Goal: Task Accomplishment & Management: Use online tool/utility

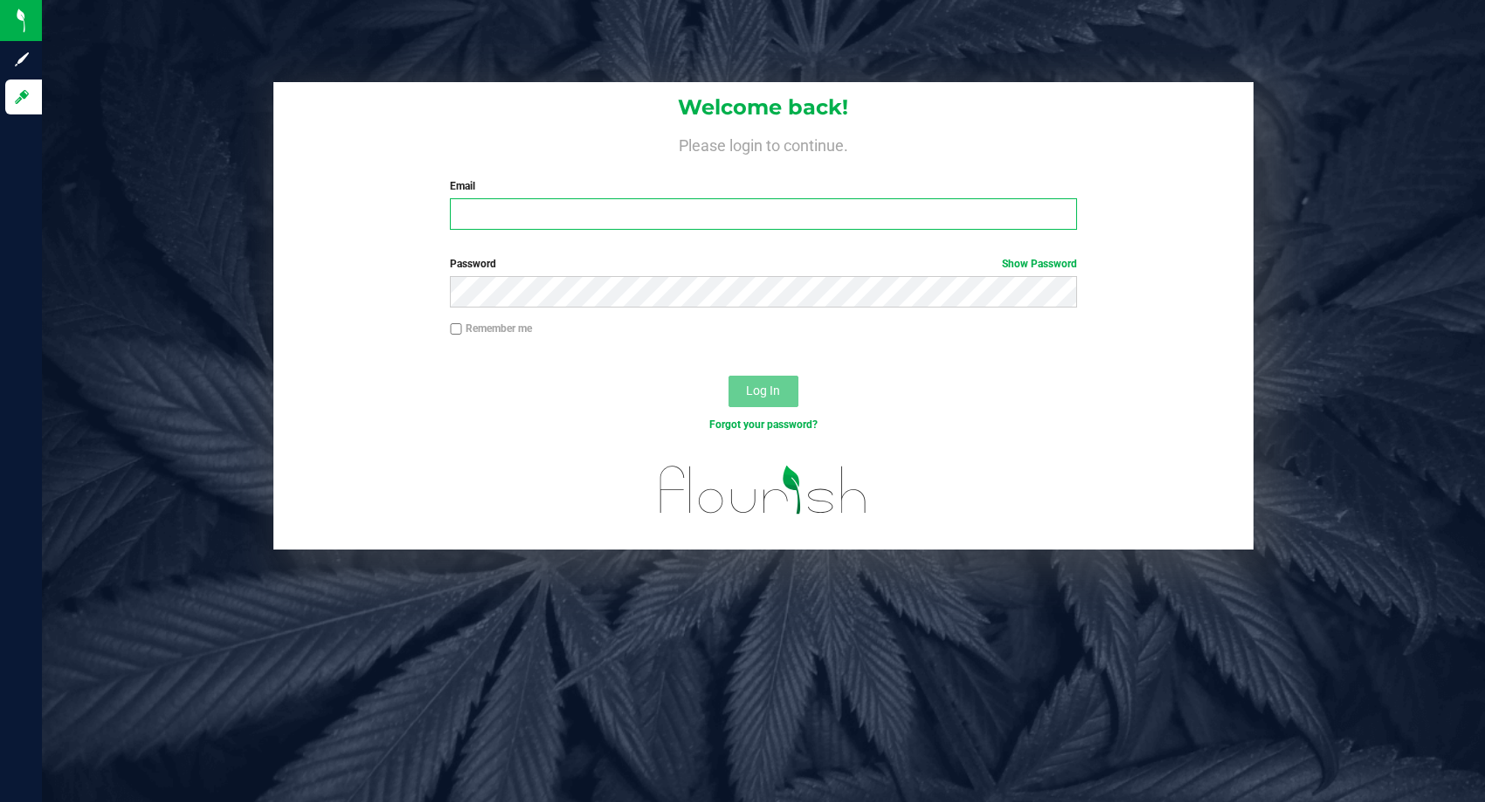
click at [674, 218] on input "Email" at bounding box center [763, 213] width 627 height 31
type input "[EMAIL_ADDRESS][DOMAIN_NAME]"
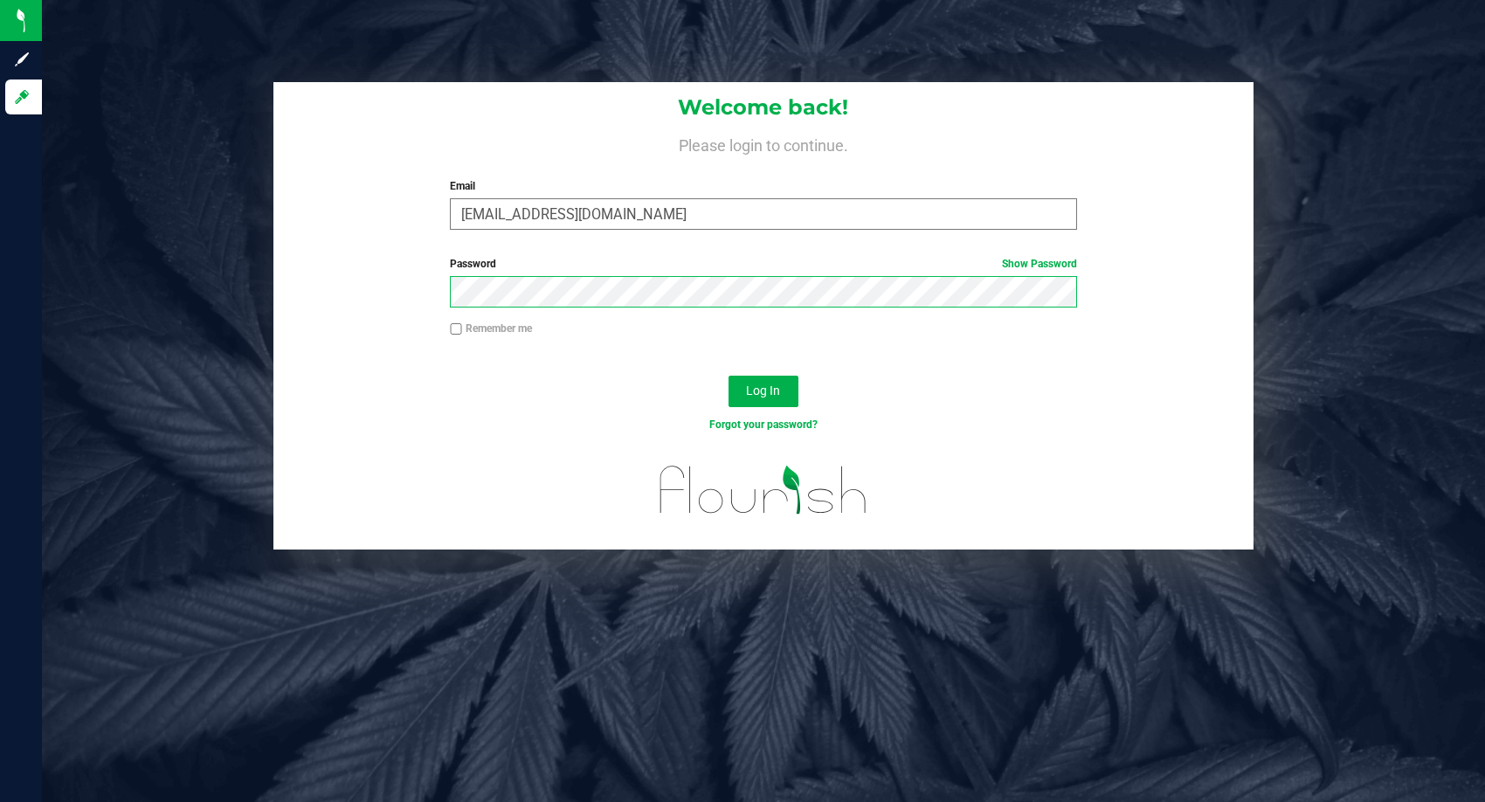
click at [729, 376] on button "Log In" at bounding box center [764, 391] width 70 height 31
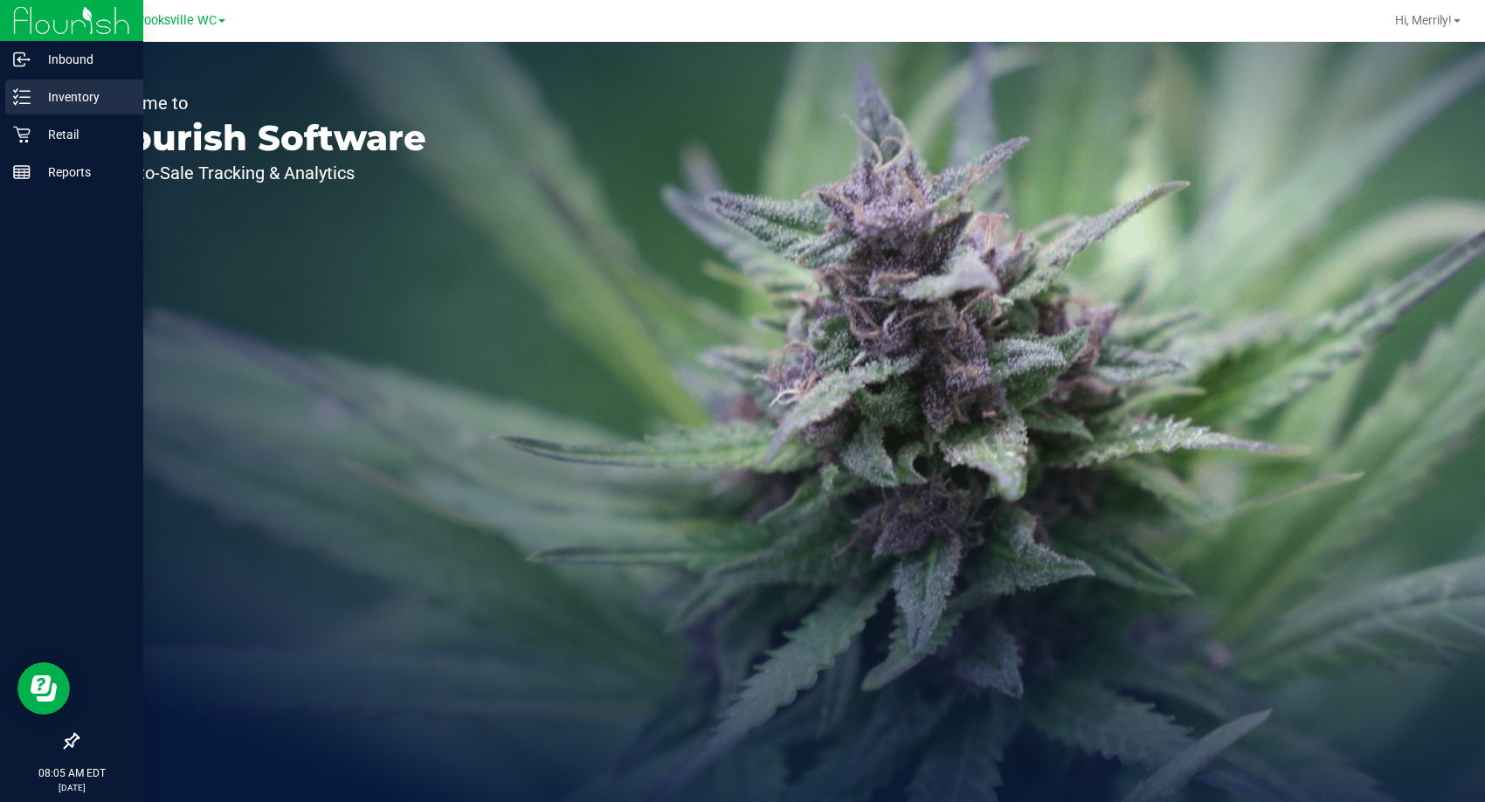
click at [28, 93] on icon at bounding box center [21, 96] width 17 height 17
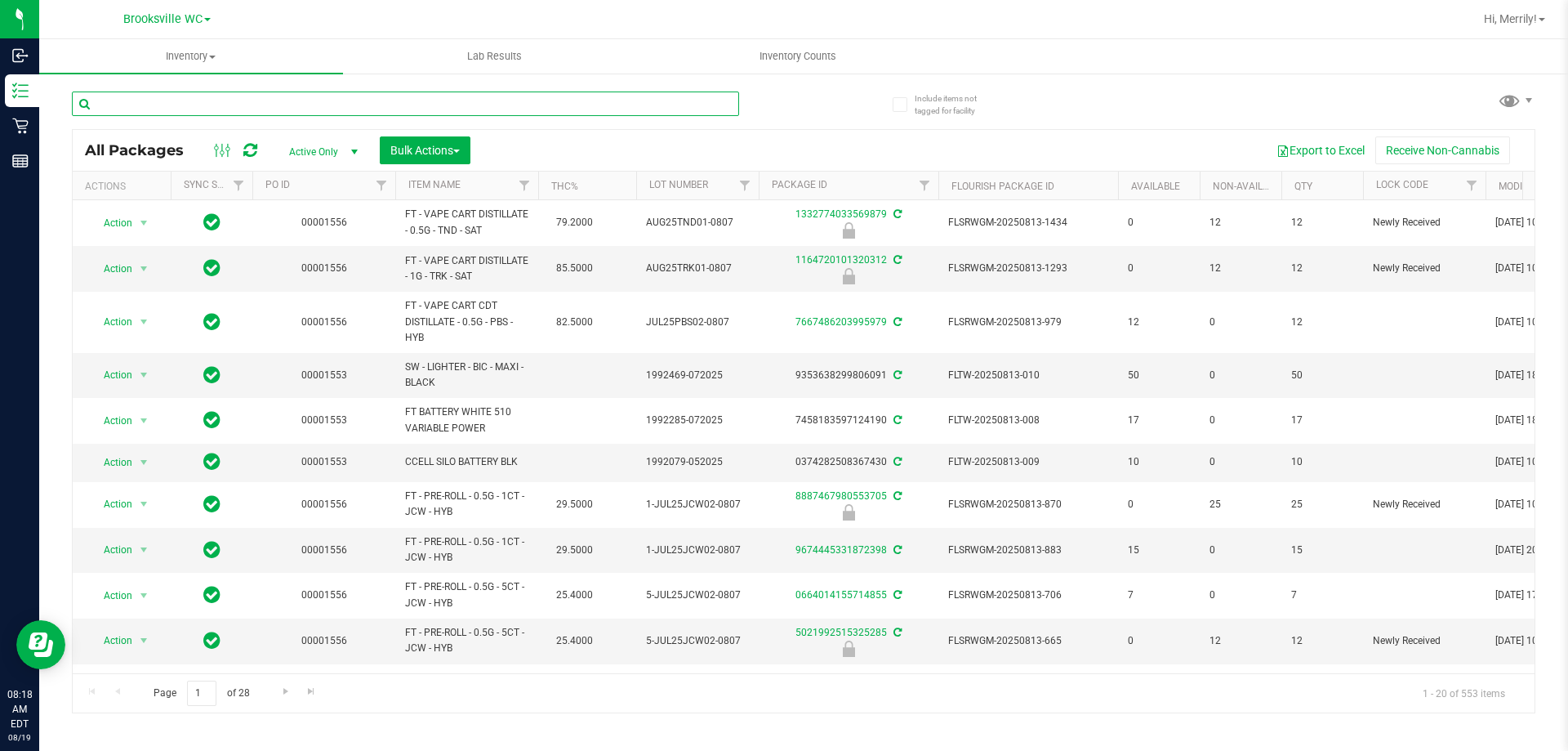
click at [165, 105] on input "text" at bounding box center [406, 104] width 668 height 24
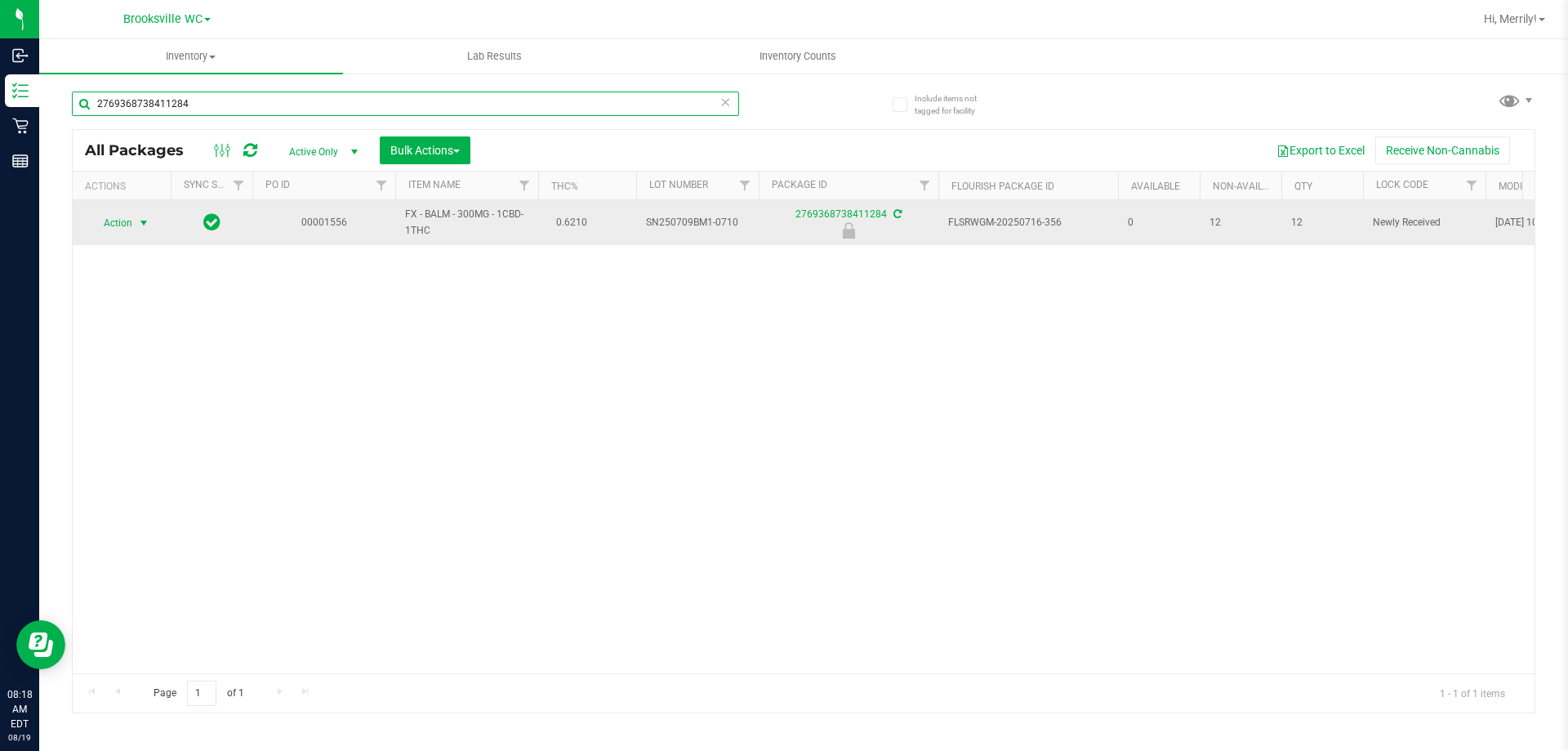
type input "2769368738411284"
click at [145, 223] on span "select" at bounding box center [144, 224] width 13 height 13
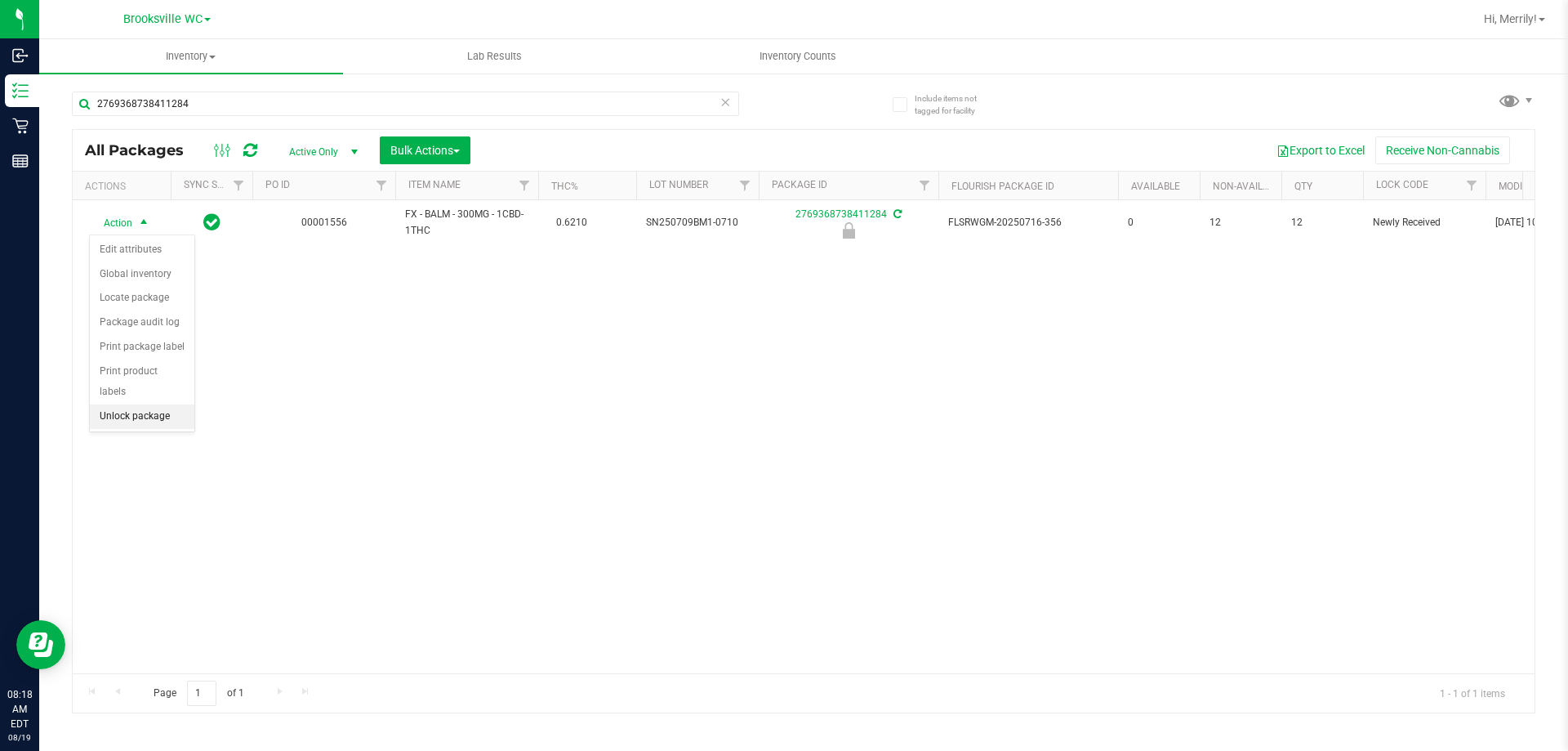
click at [126, 404] on li "Unlock package" at bounding box center [142, 416] width 105 height 24
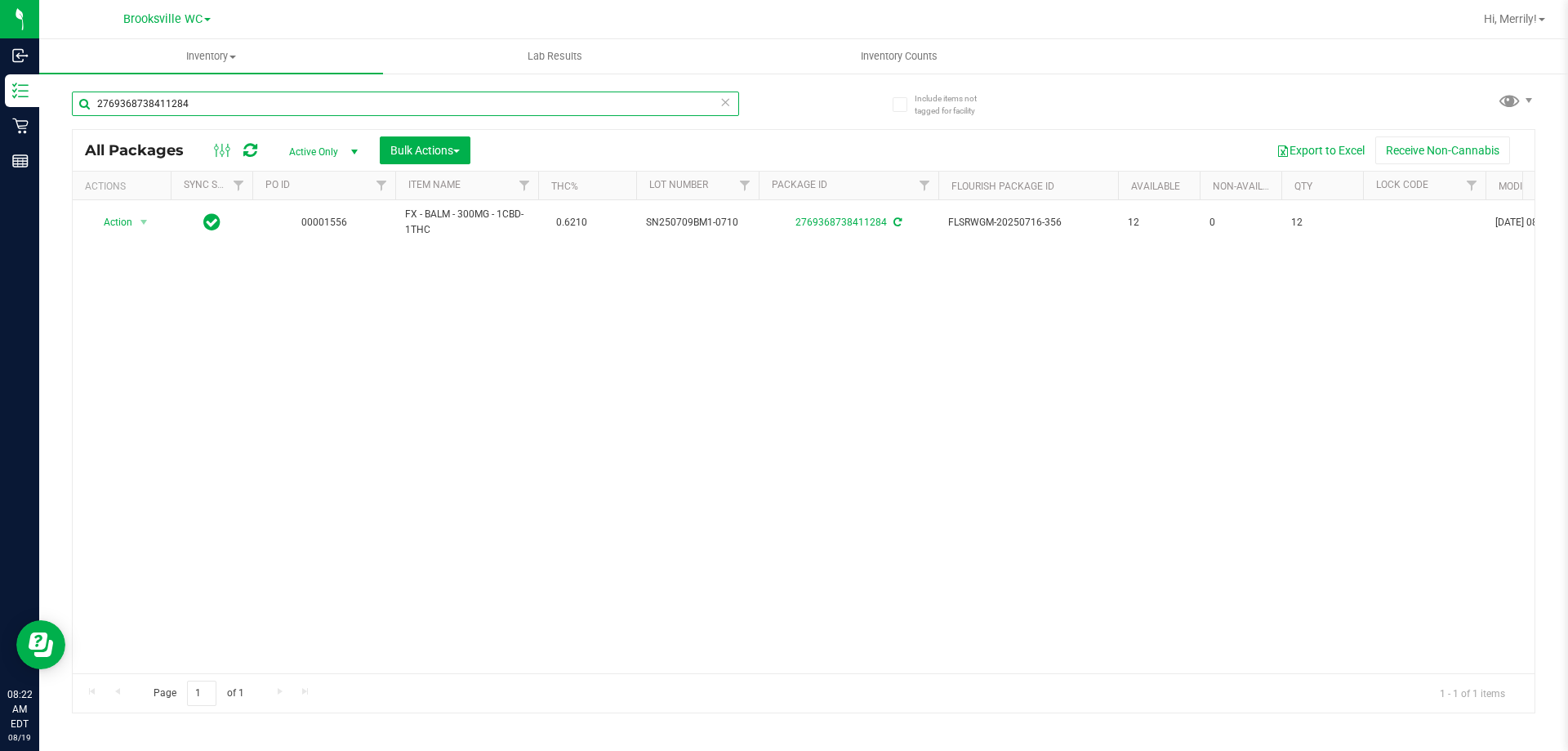
click at [202, 108] on input "2769368738411284" at bounding box center [406, 104] width 668 height 24
click at [201, 107] on input "2769368738411284" at bounding box center [406, 104] width 668 height 24
type input "1703336809039179"
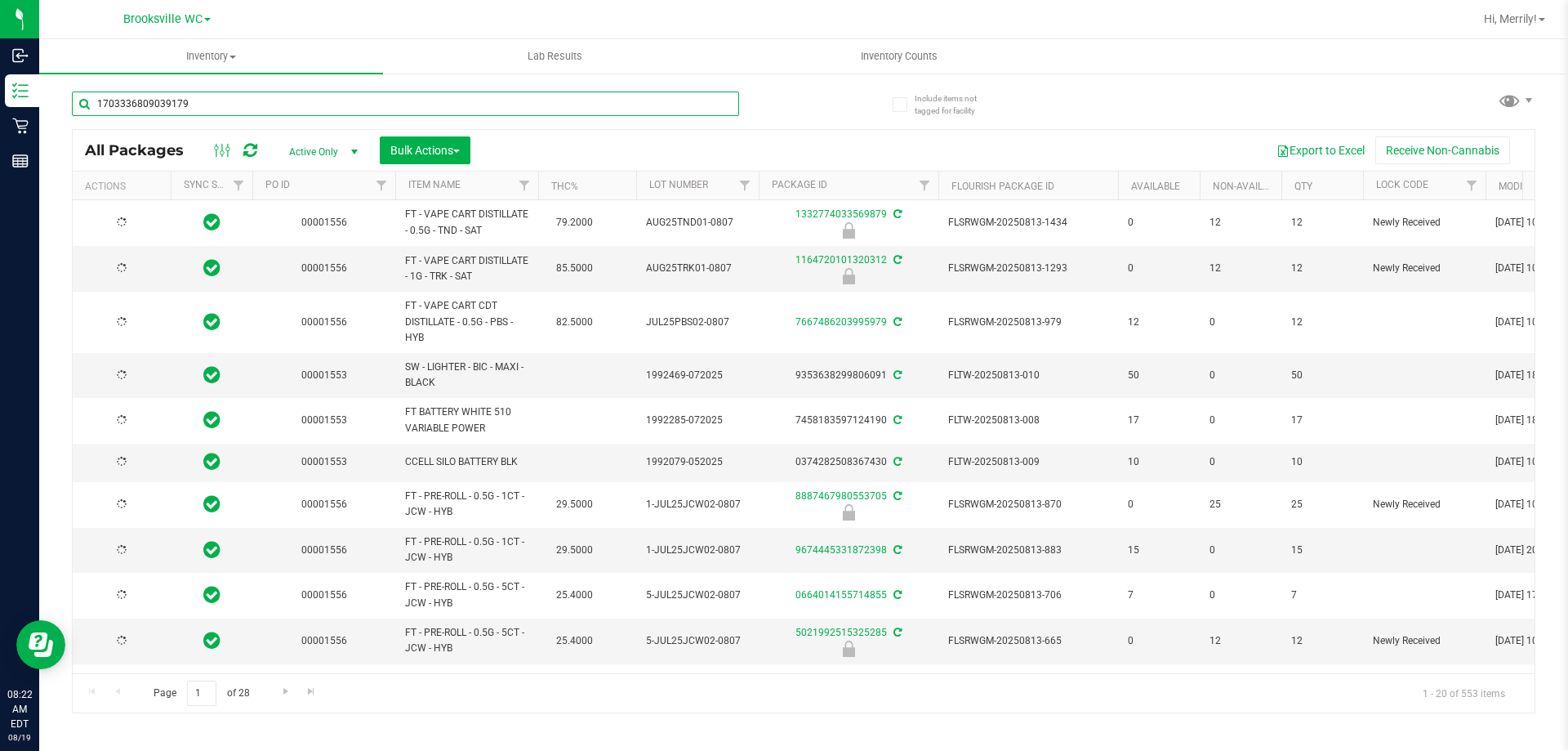
type input "2026-02-14"
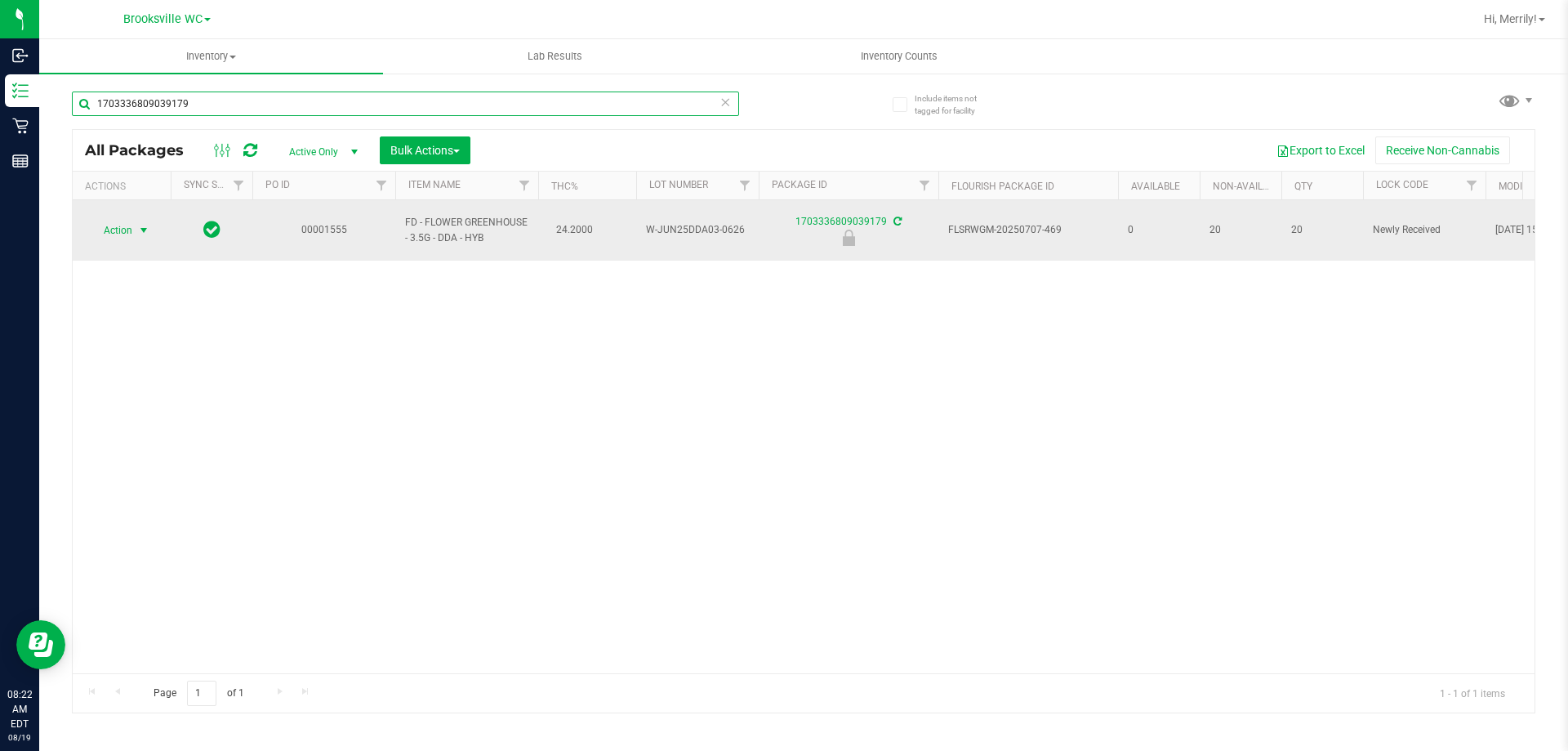
type input "1703336809039179"
click at [141, 224] on span "select" at bounding box center [144, 230] width 13 height 13
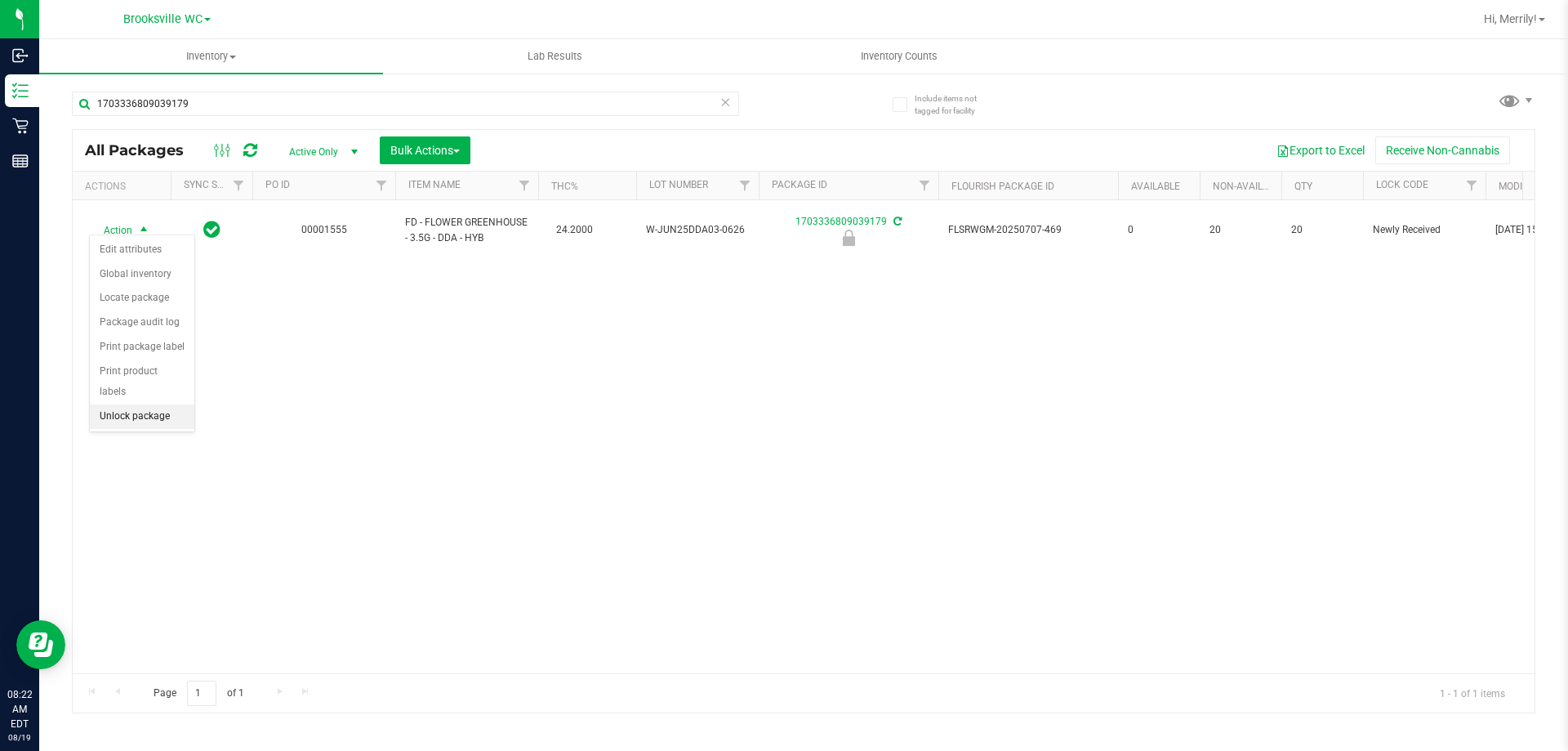
click at [127, 404] on li "Unlock package" at bounding box center [142, 416] width 105 height 24
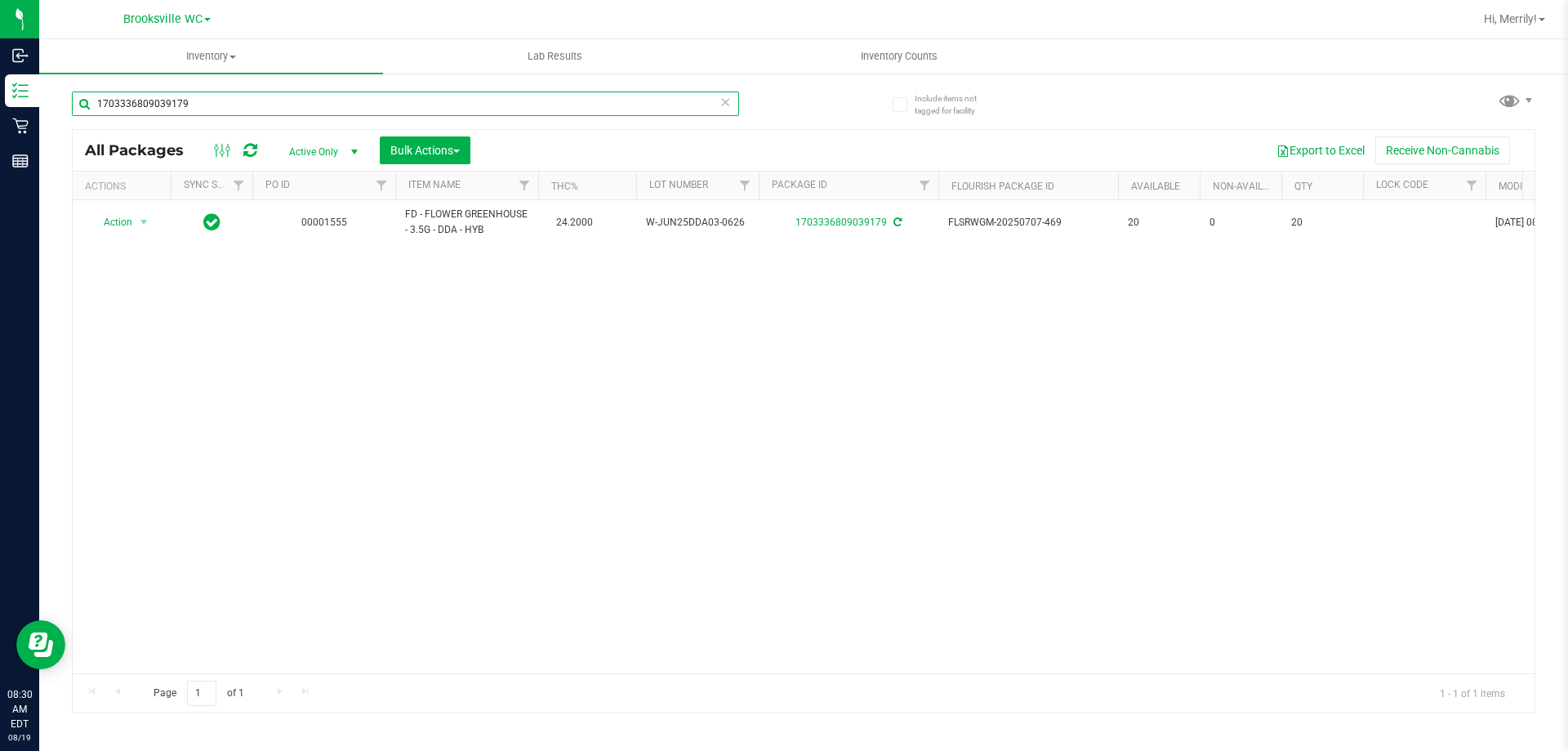
click at [213, 97] on input "1703336809039179" at bounding box center [406, 104] width 668 height 24
click at [211, 97] on input "1703336809039179" at bounding box center [406, 104] width 668 height 24
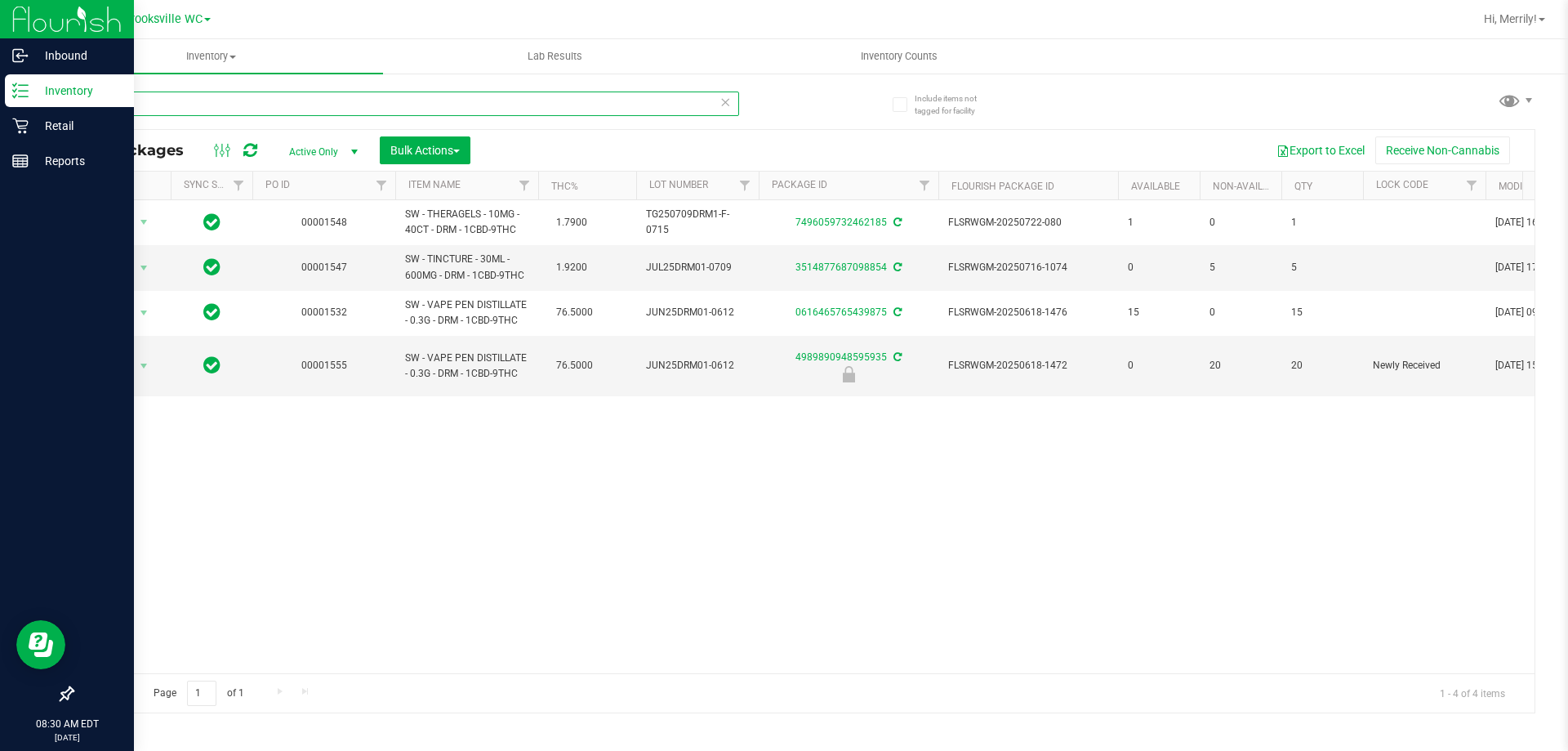
drag, startPoint x: 139, startPoint y: 102, endPoint x: 0, endPoint y: 3, distance: 170.7
click at [0, 63] on div "Inbound Inventory Retail Reports 08:30 AM EDT 08/19/2025 08/19 Brooksville WC H…" at bounding box center [784, 375] width 1568 height 751
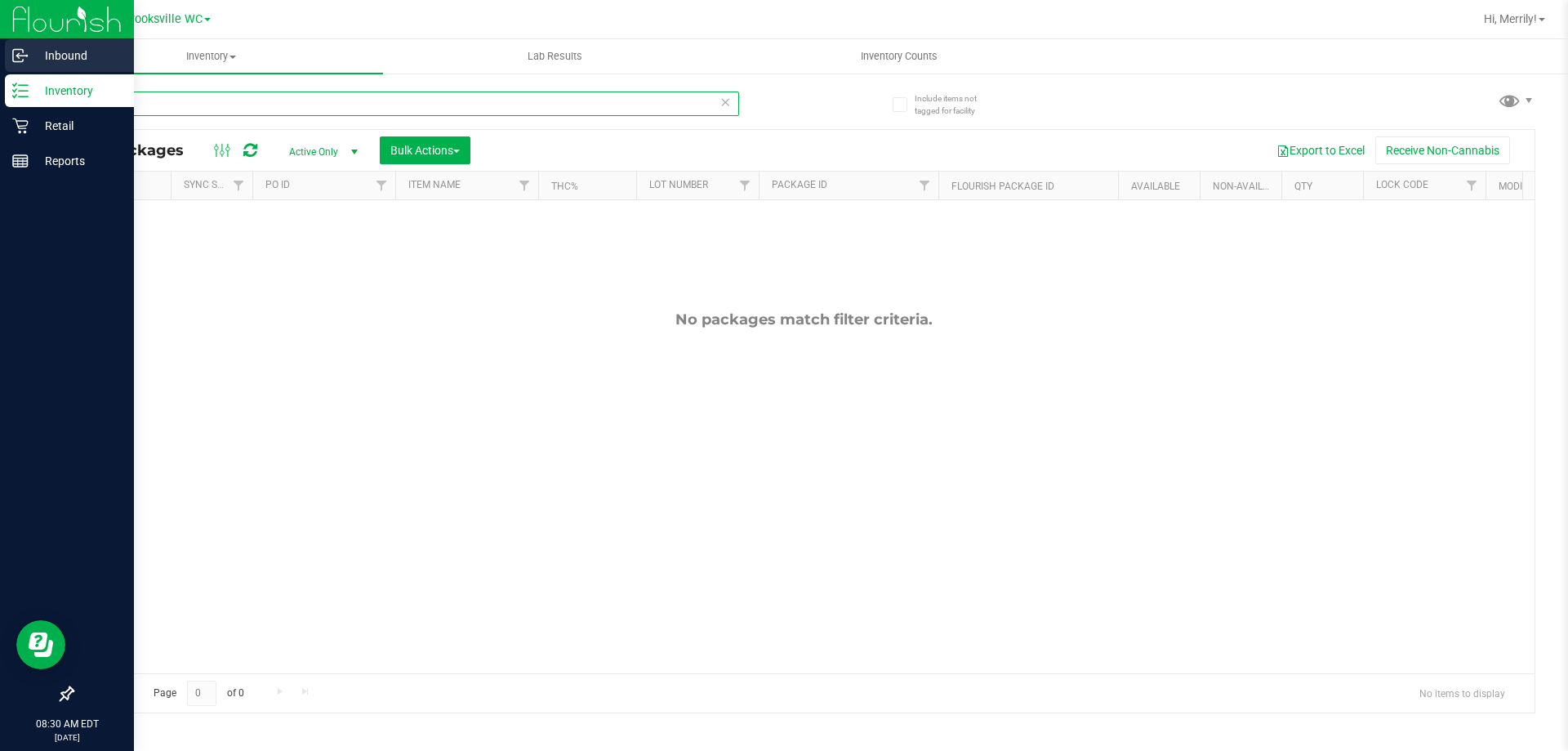
drag, startPoint x: 32, startPoint y: 101, endPoint x: 0, endPoint y: 19, distance: 88.0
click at [0, 65] on div "Inbound Inventory Retail Reports 08:30 AM EDT 08/19/2025 08/19 Brooksville WC H…" at bounding box center [784, 375] width 1568 height 751
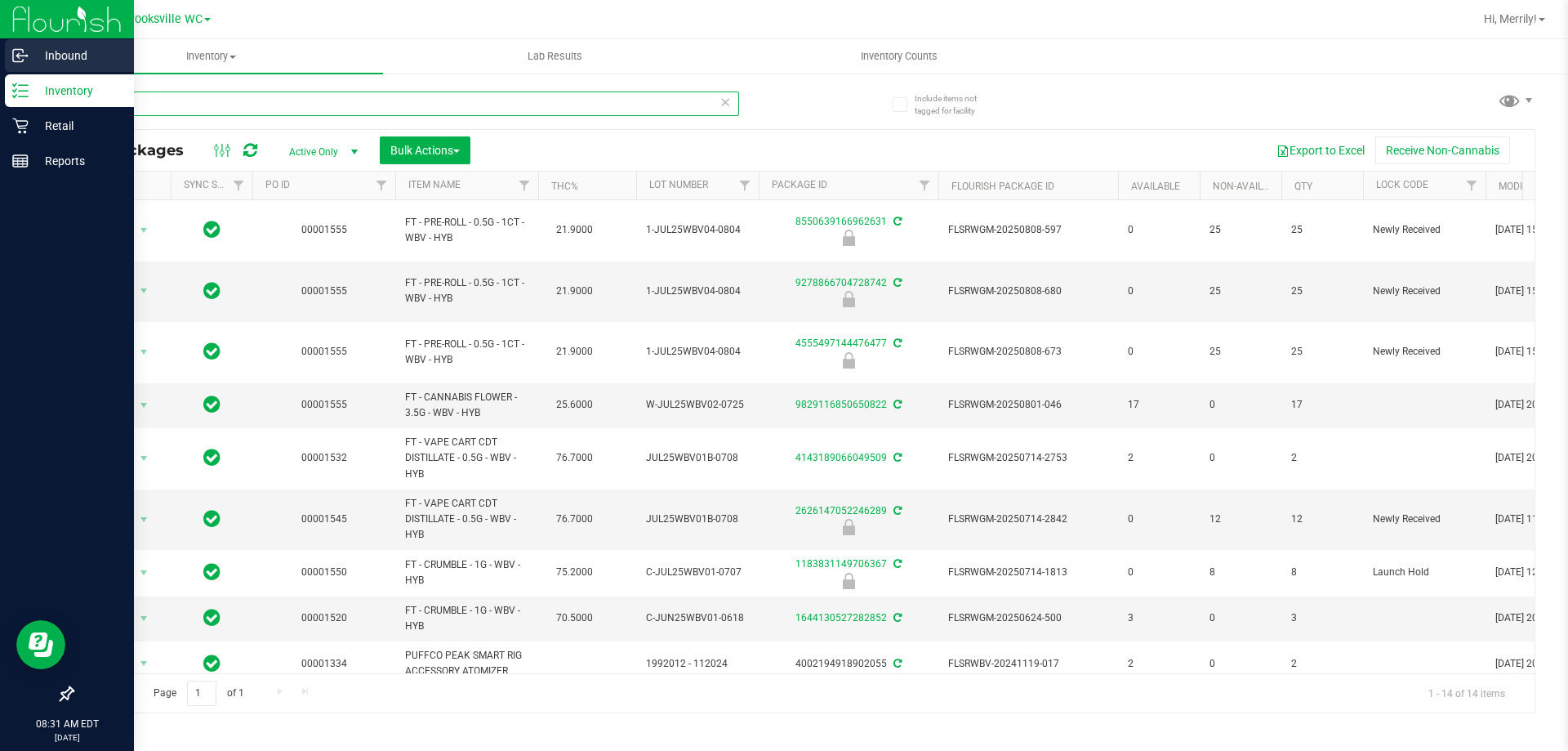
drag, startPoint x: 133, startPoint y: 102, endPoint x: 0, endPoint y: 49, distance: 143.2
click at [0, 65] on div "Inbound Inventory Retail Reports 08:31 AM EDT 08/19/2025 08/19 Brooksville WC H…" at bounding box center [784, 375] width 1568 height 751
type input "fso"
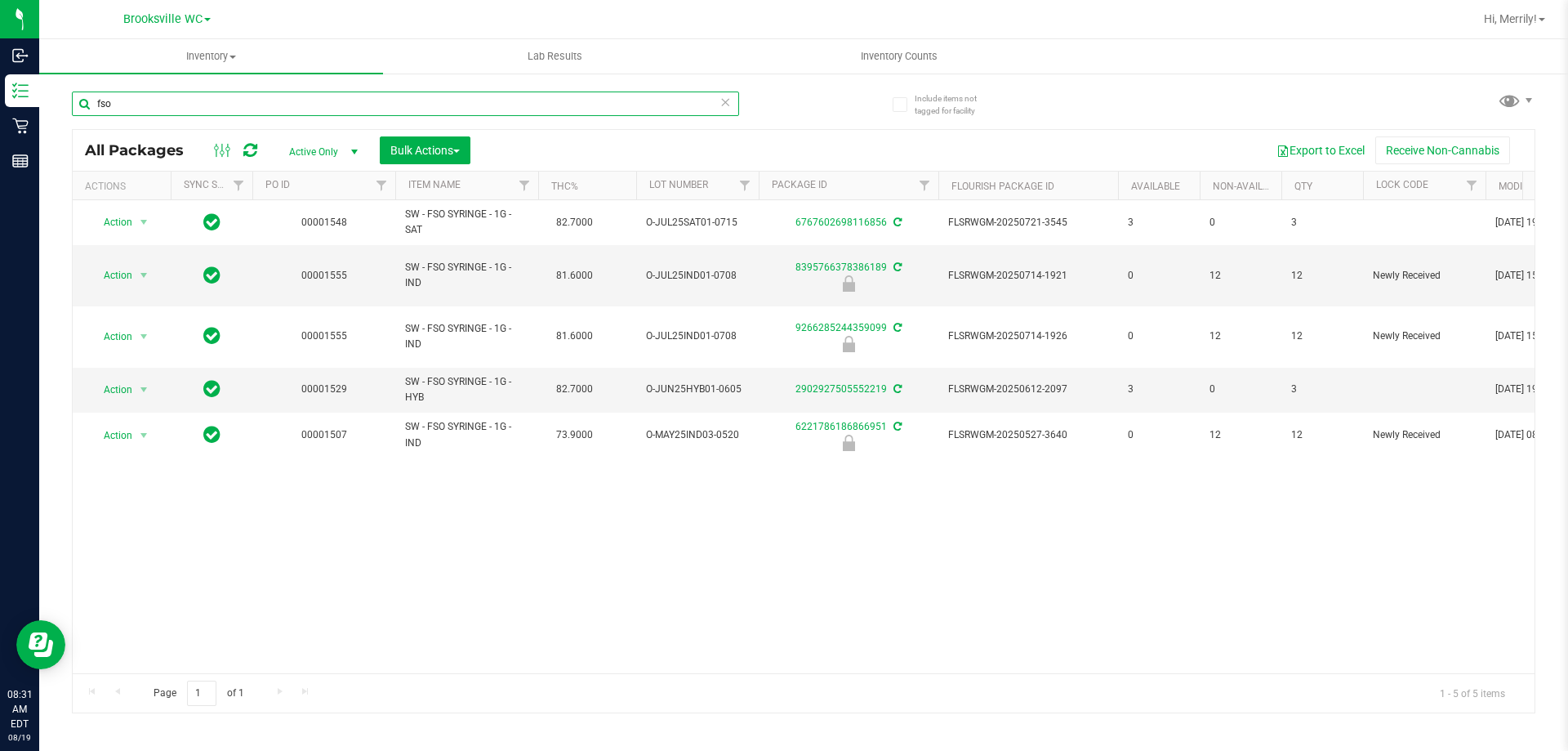
click at [165, 108] on input "fso" at bounding box center [406, 104] width 668 height 24
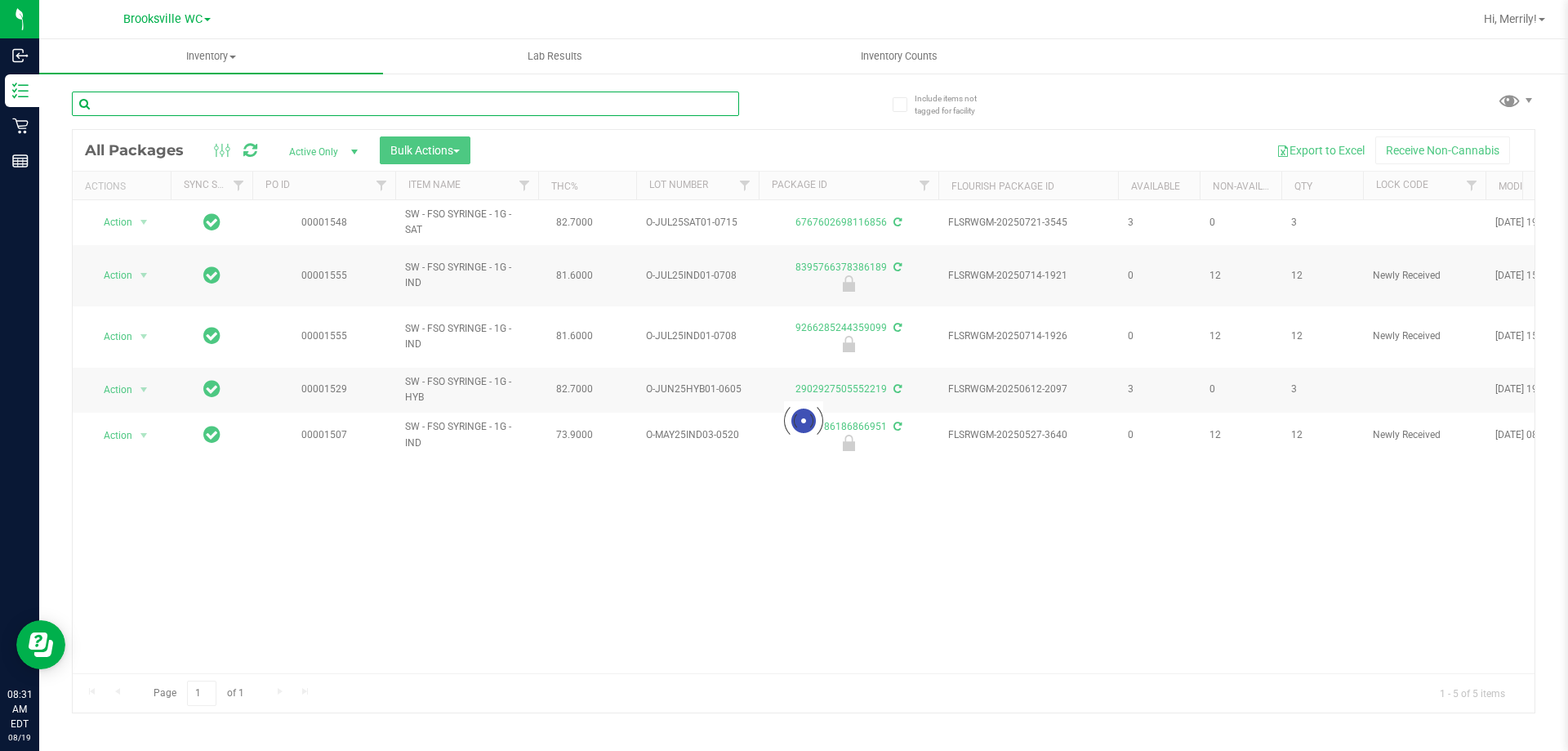
type input "b"
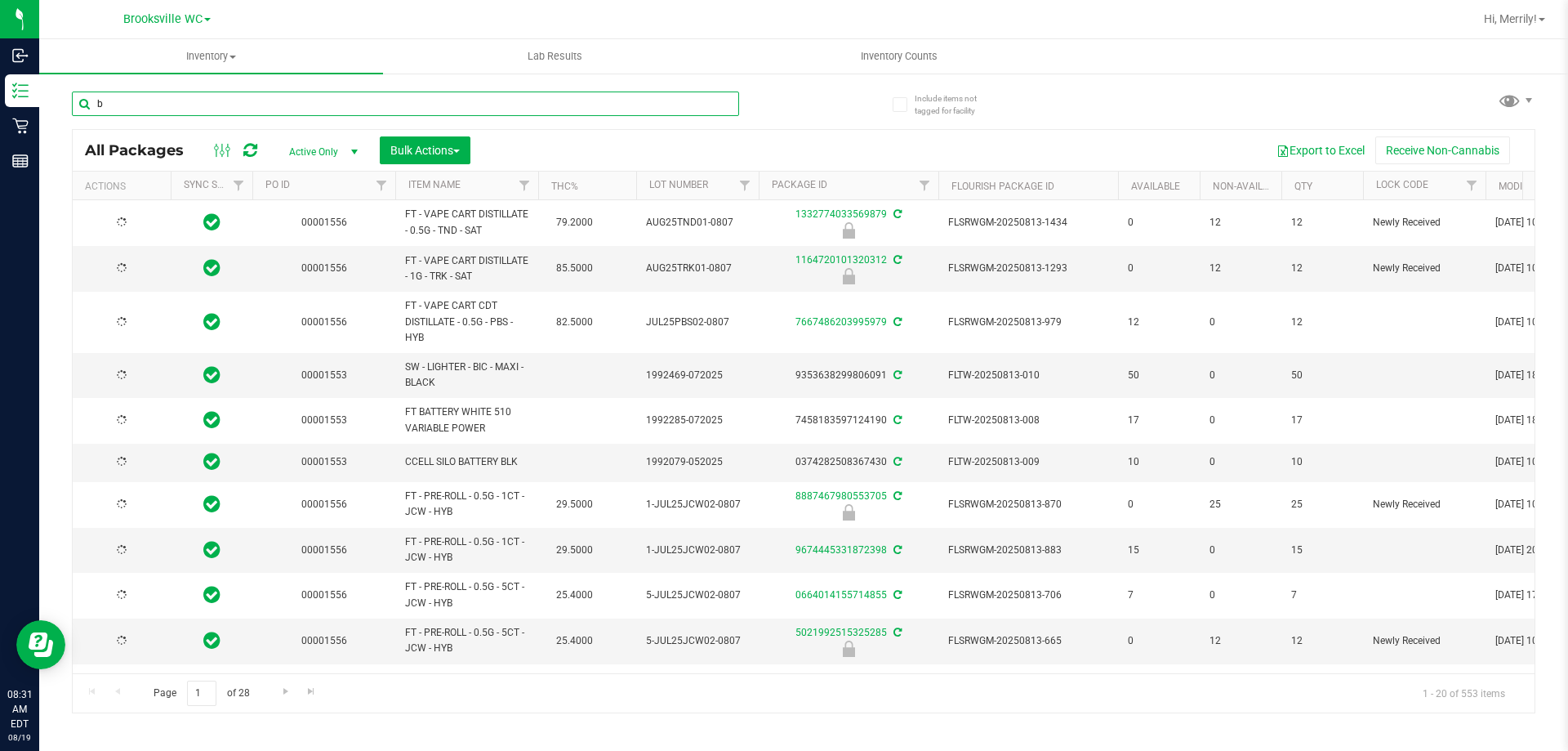
type input "2026-02-14"
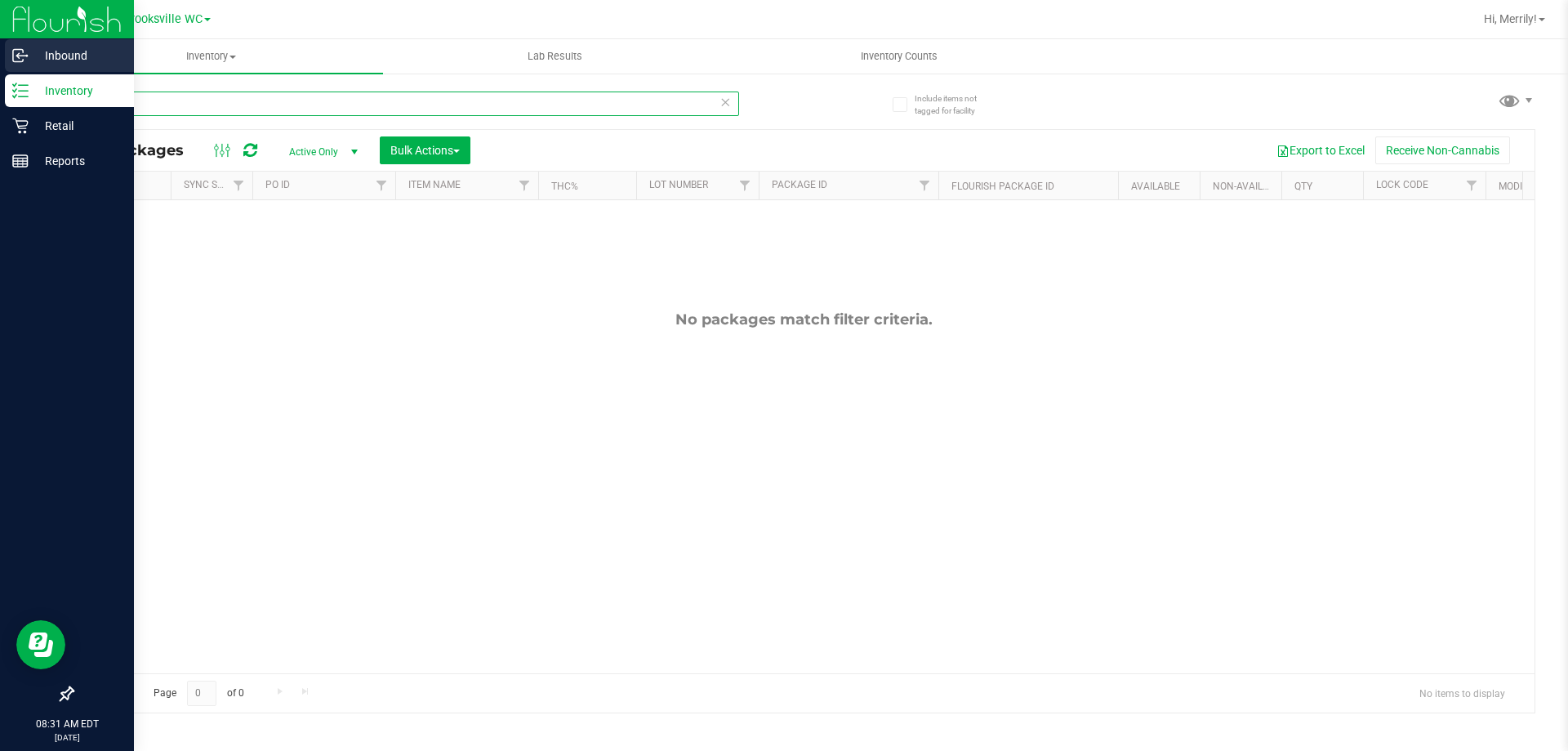
drag, startPoint x: 42, startPoint y: 85, endPoint x: 0, endPoint y: 71, distance: 44.3
click at [0, 75] on div "Inbound Inventory Retail Reports 08:31 AM EDT 08/19/2025 08/19 Brooksville WC H…" at bounding box center [784, 375] width 1568 height 751
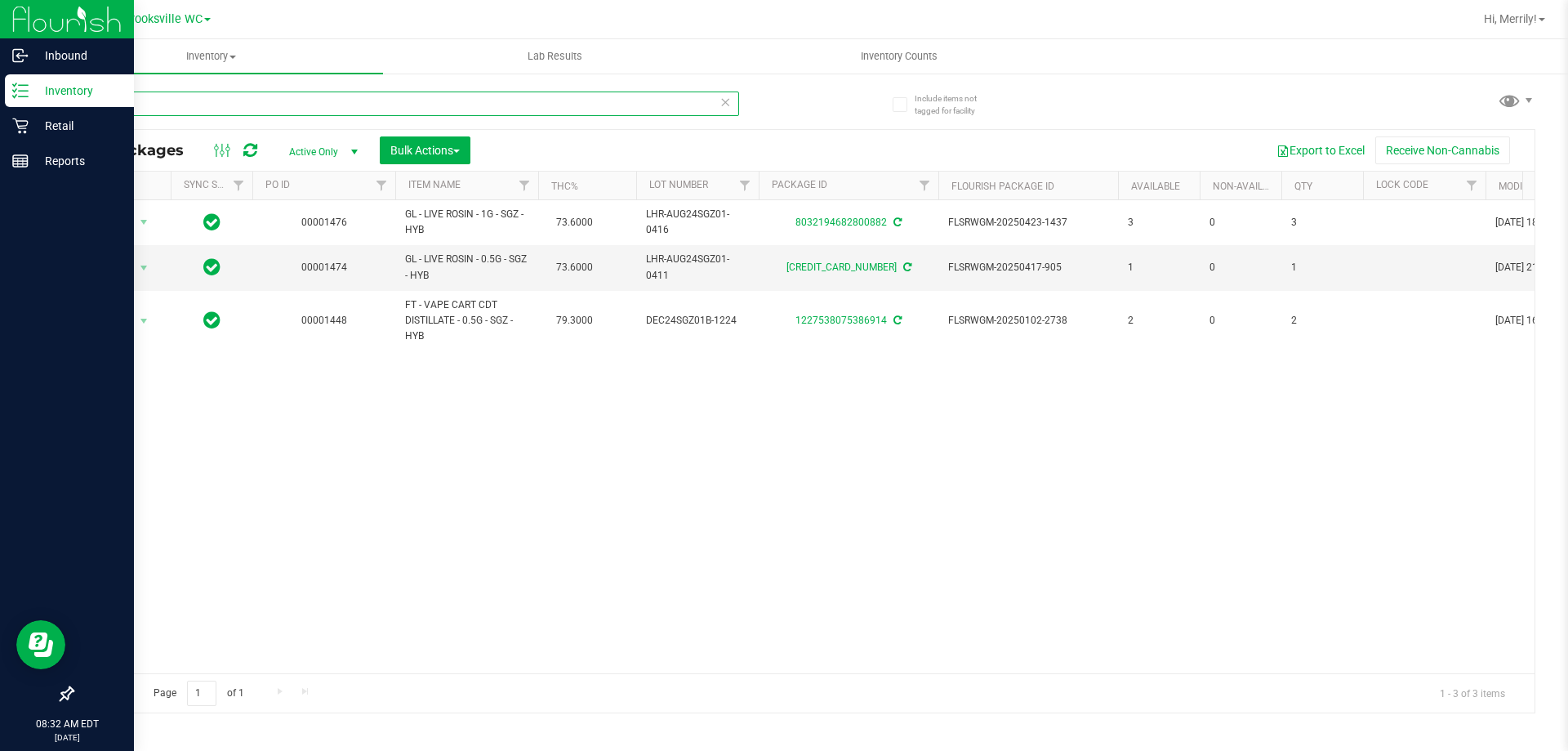
drag, startPoint x: 100, startPoint y: 107, endPoint x: 0, endPoint y: 3, distance: 144.3
click at [0, 70] on div "Inbound Inventory Retail Reports 08:32 AM EDT 08/19/2025 08/19 Brooksville WC H…" at bounding box center [784, 375] width 1568 height 751
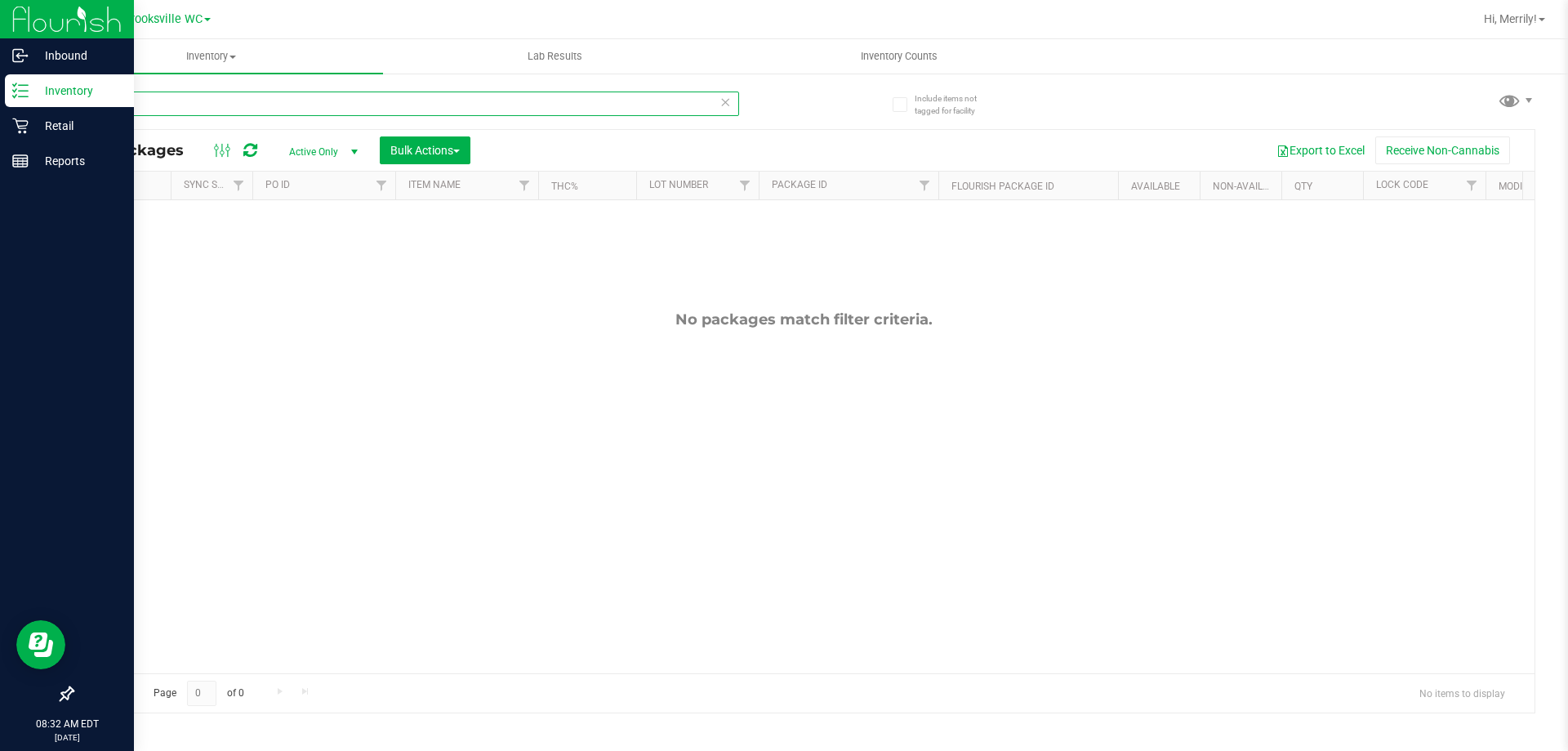
drag, startPoint x: 125, startPoint y: 104, endPoint x: 0, endPoint y: 27, distance: 146.8
click at [0, 78] on div "Inbound Inventory Retail Reports 08:32 AM EDT 08/19/2025 08/19 Brooksville WC H…" at bounding box center [784, 375] width 1568 height 751
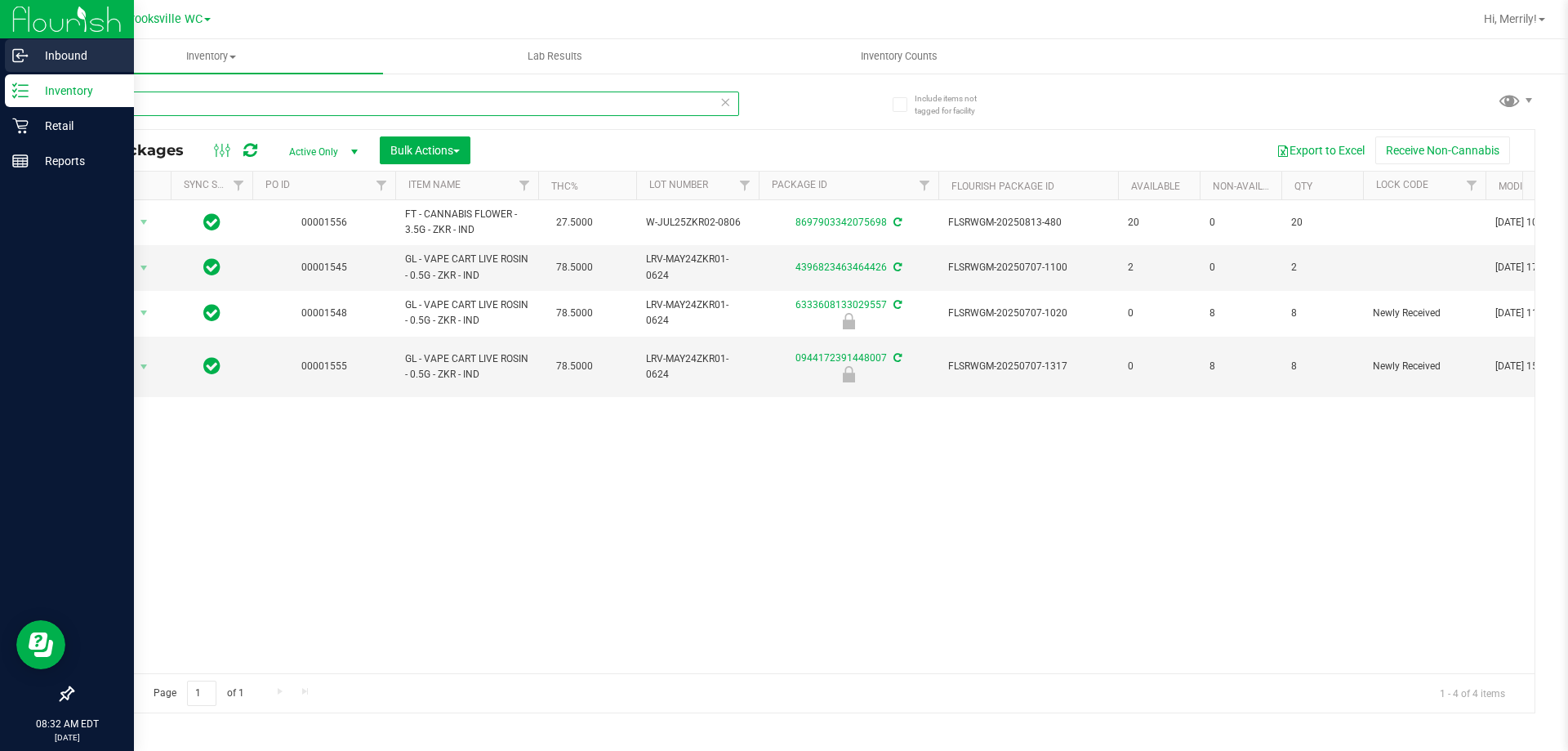
drag, startPoint x: 127, startPoint y: 103, endPoint x: 0, endPoint y: 51, distance: 137.2
click at [0, 56] on div "Inbound Inventory Retail Reports 08:32 AM EDT 08/19/2025 08/19 Brooksville WC H…" at bounding box center [784, 375] width 1568 height 751
type input "fso"
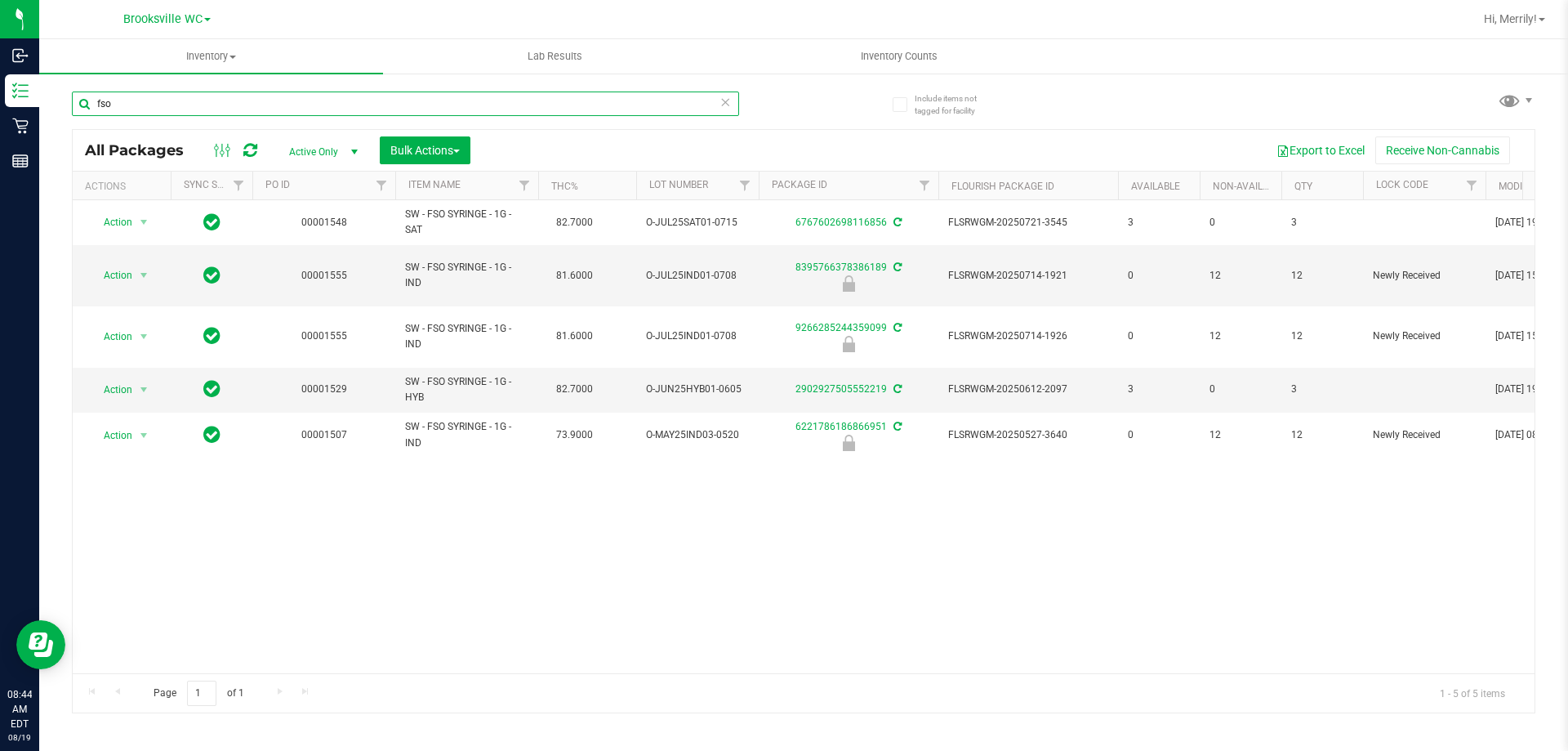
click at [127, 104] on input "fso" at bounding box center [406, 104] width 668 height 24
click at [126, 105] on input "fso" at bounding box center [406, 104] width 668 height 24
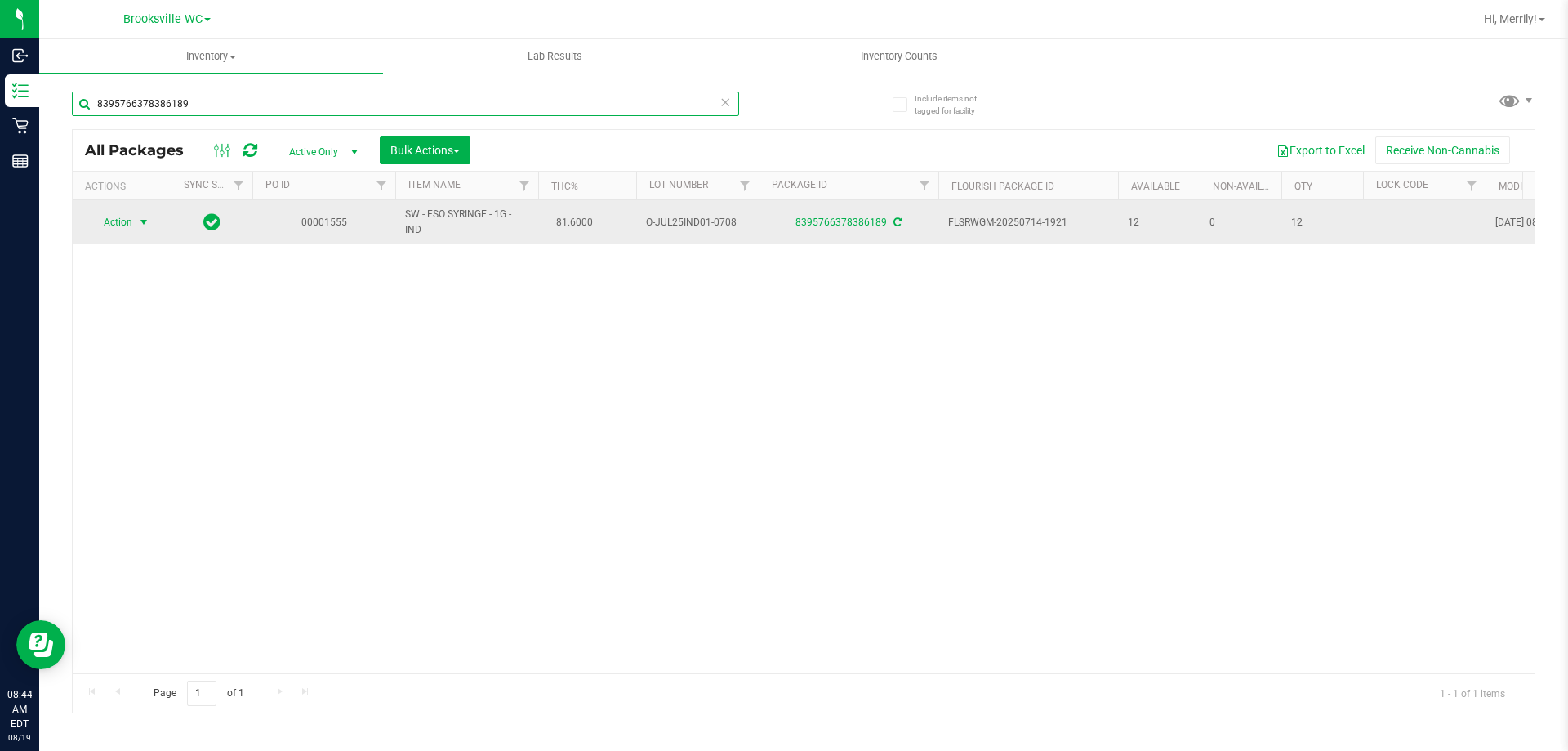
type input "8395766378386189"
click at [141, 223] on span "select" at bounding box center [144, 223] width 13 height 13
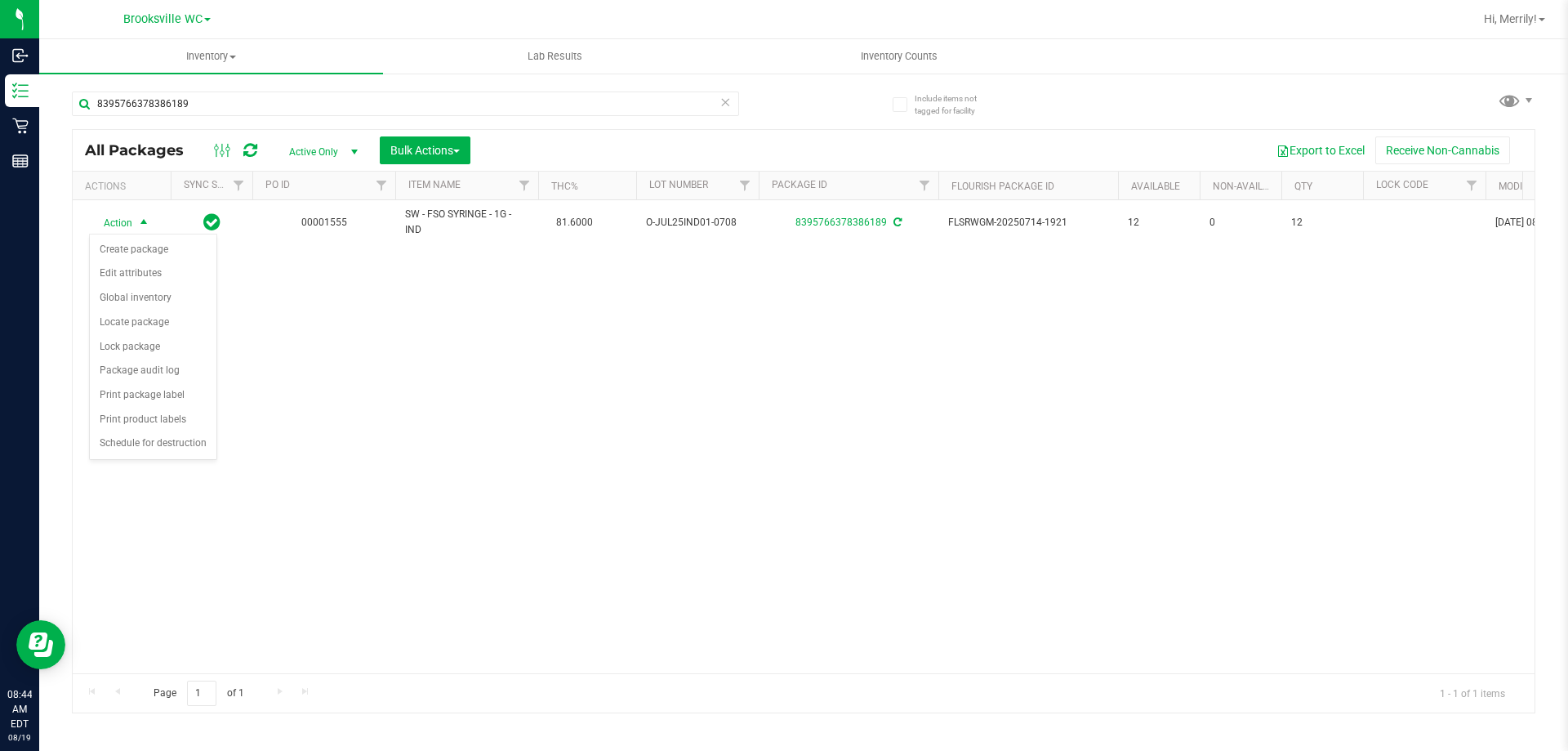
click at [446, 392] on div "Action Action Create package Edit attributes Global inventory Locate package Lo…" at bounding box center [804, 437] width 1462 height 473
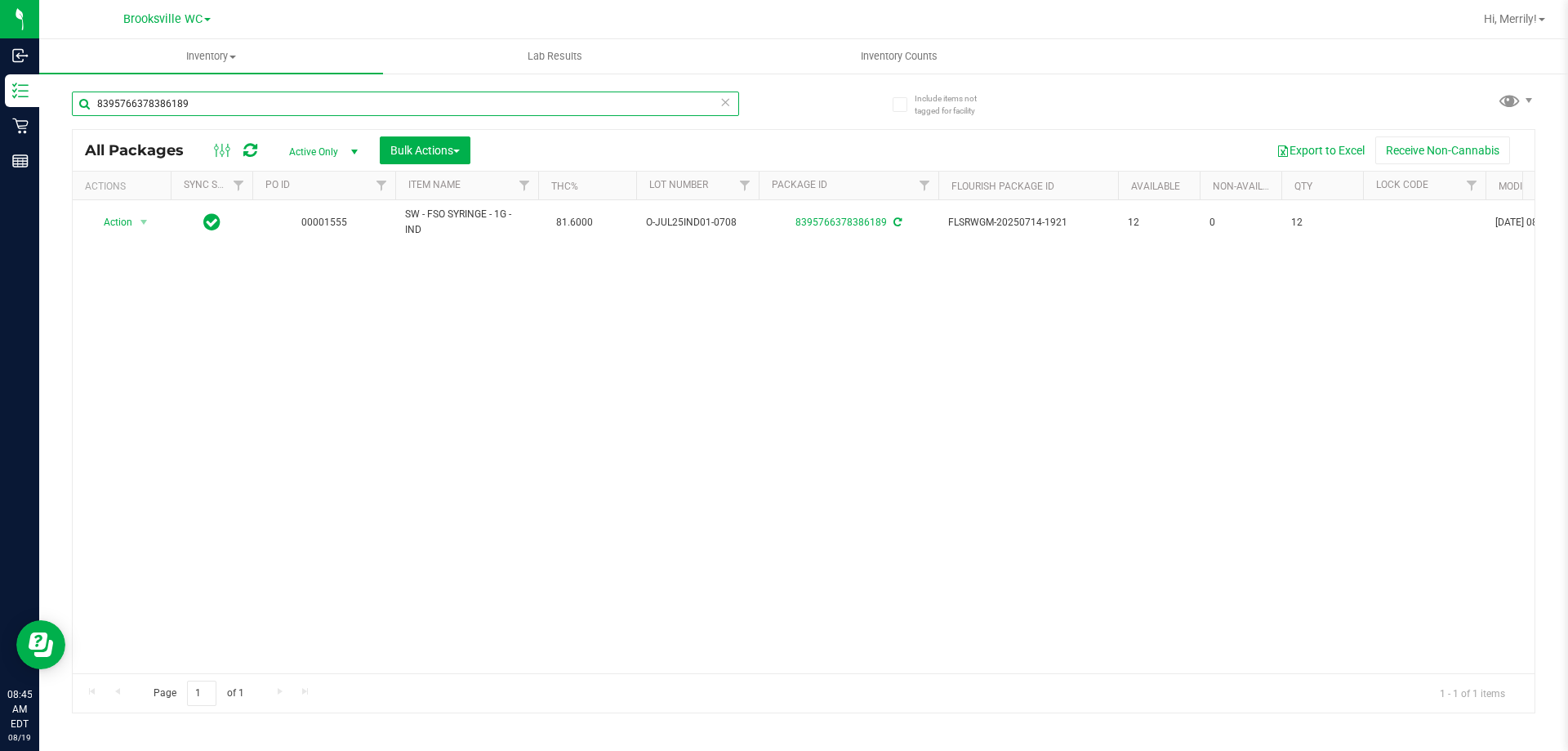
click at [202, 107] on input "8395766378386189" at bounding box center [406, 104] width 668 height 24
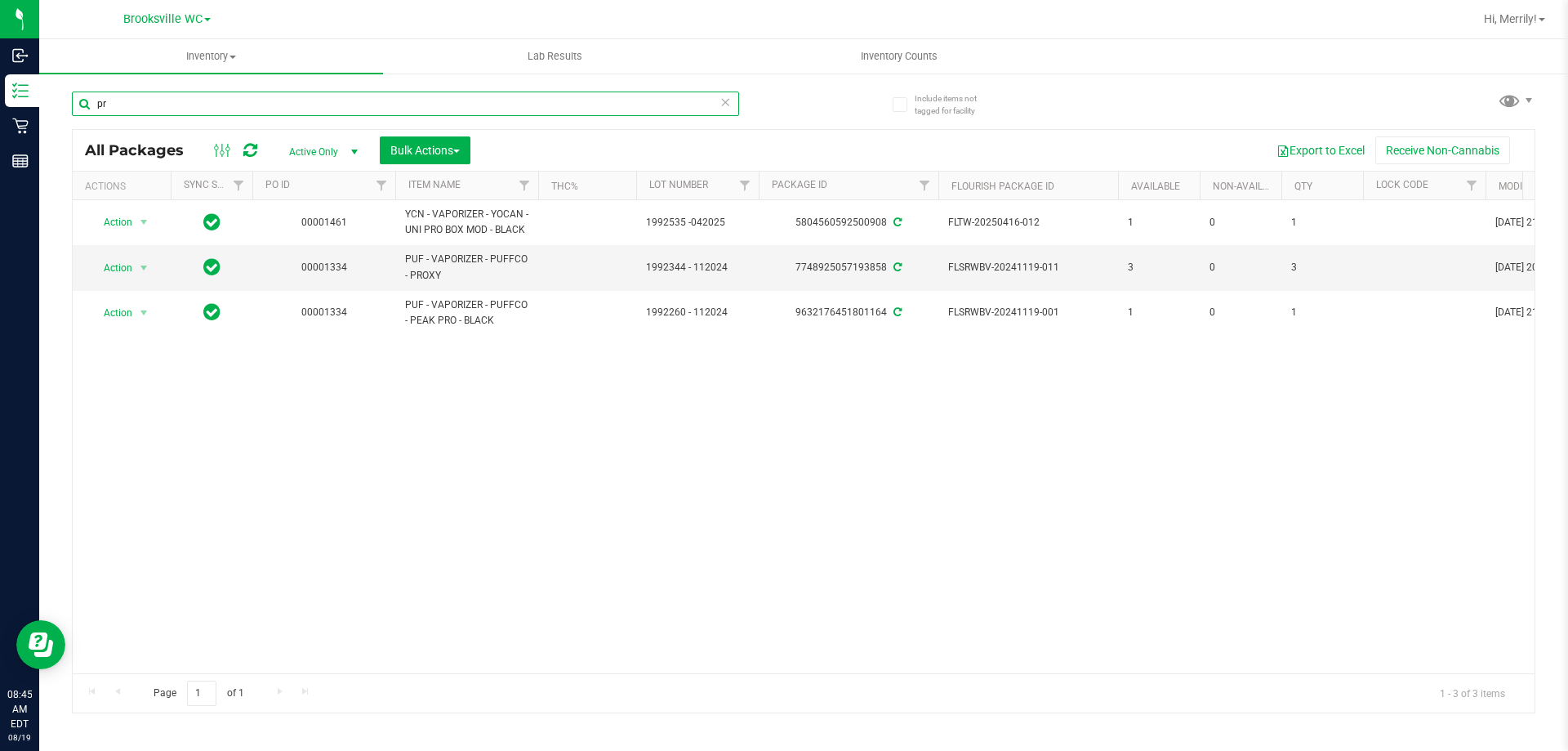
type input "p"
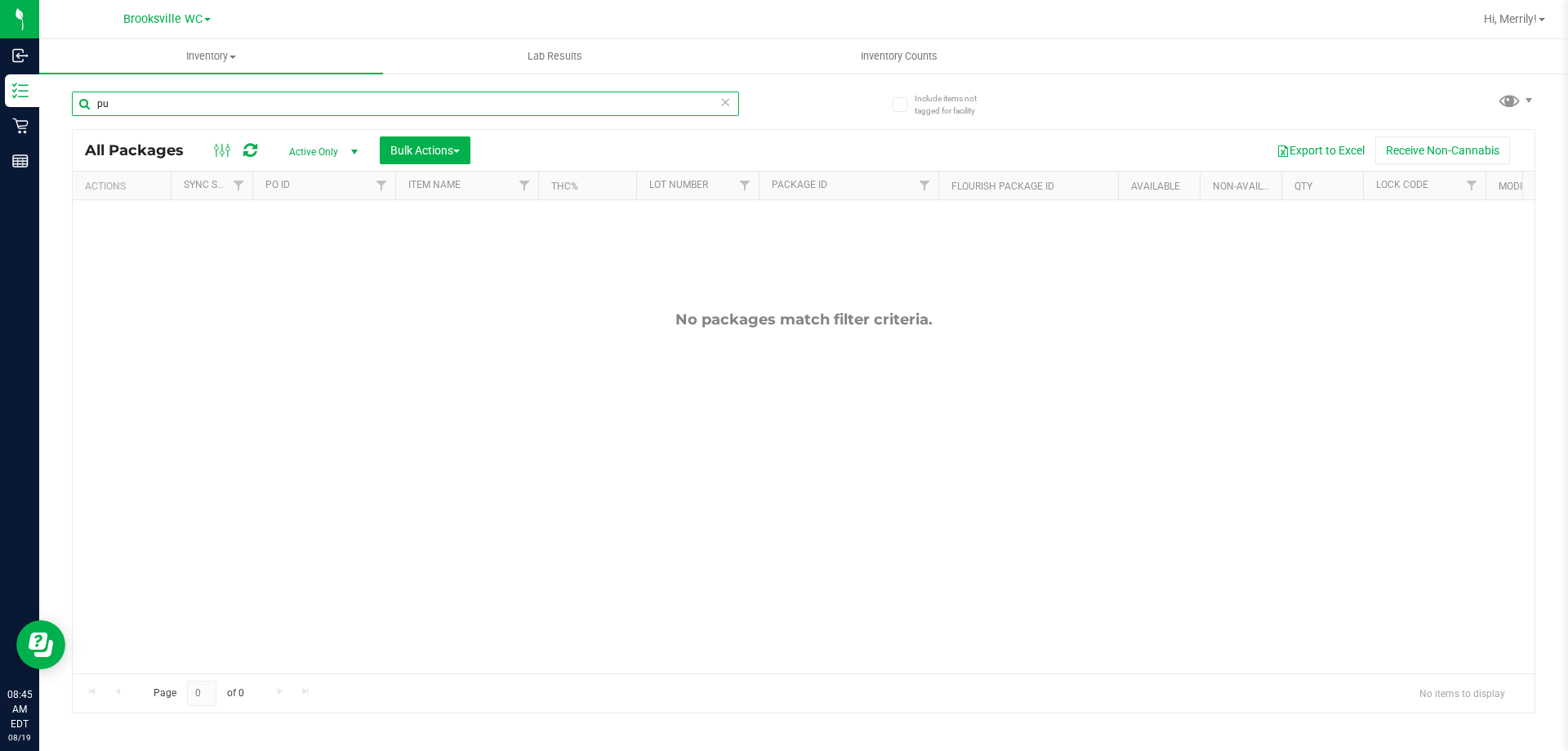
type input "p"
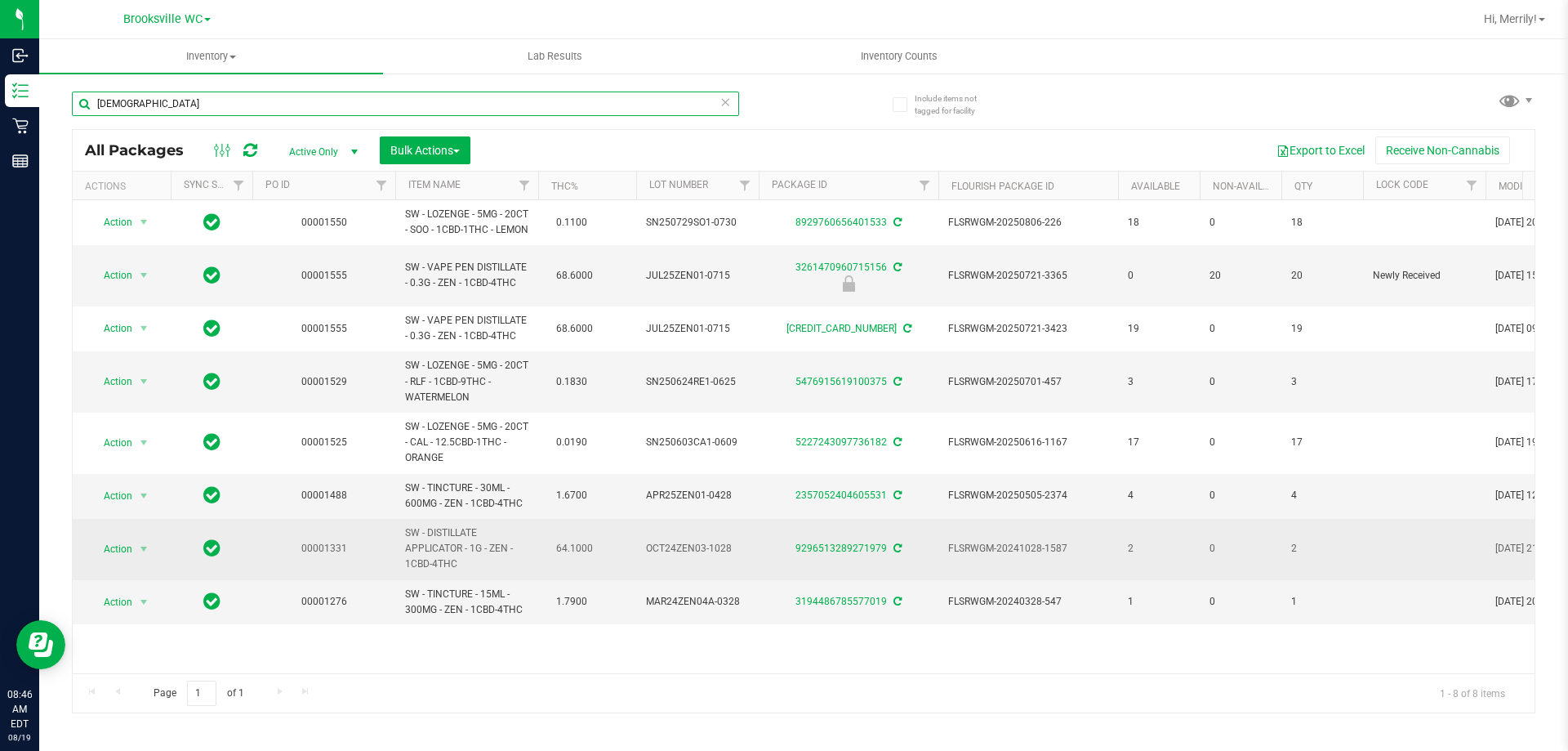
type input "zen"
drag, startPoint x: 407, startPoint y: 533, endPoint x: 482, endPoint y: 550, distance: 76.9
click at [482, 550] on span "SW - DISTILLATE APPLICATOR - 1G - ZEN - 1CBD-4THC" at bounding box center [467, 549] width 123 height 48
copy span "SW - DISTILLATE APPLICATOR - 1G"
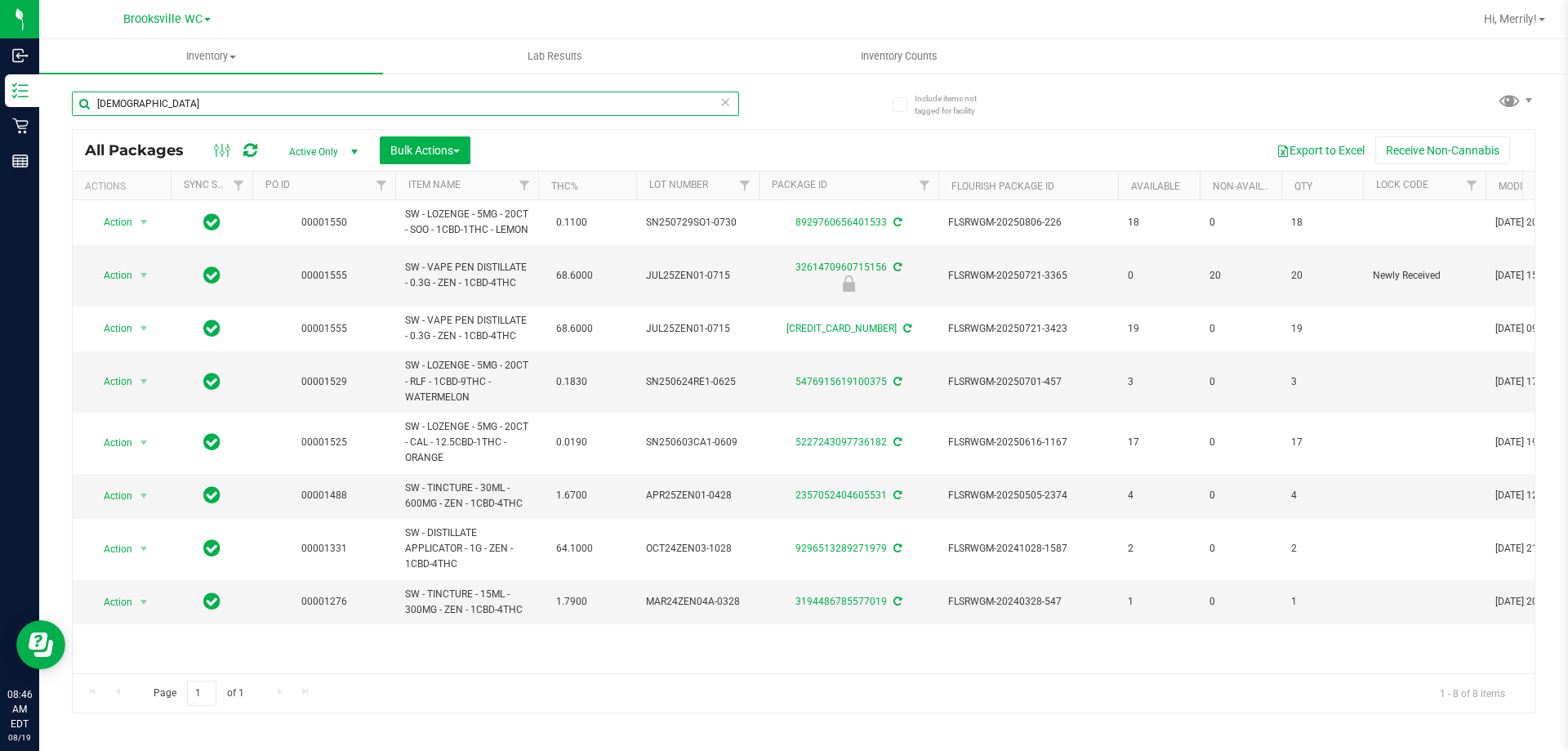
click at [121, 98] on input "zen" at bounding box center [406, 104] width 668 height 24
paste input "SW - DISTILLATE APPLICATOR - 1G"
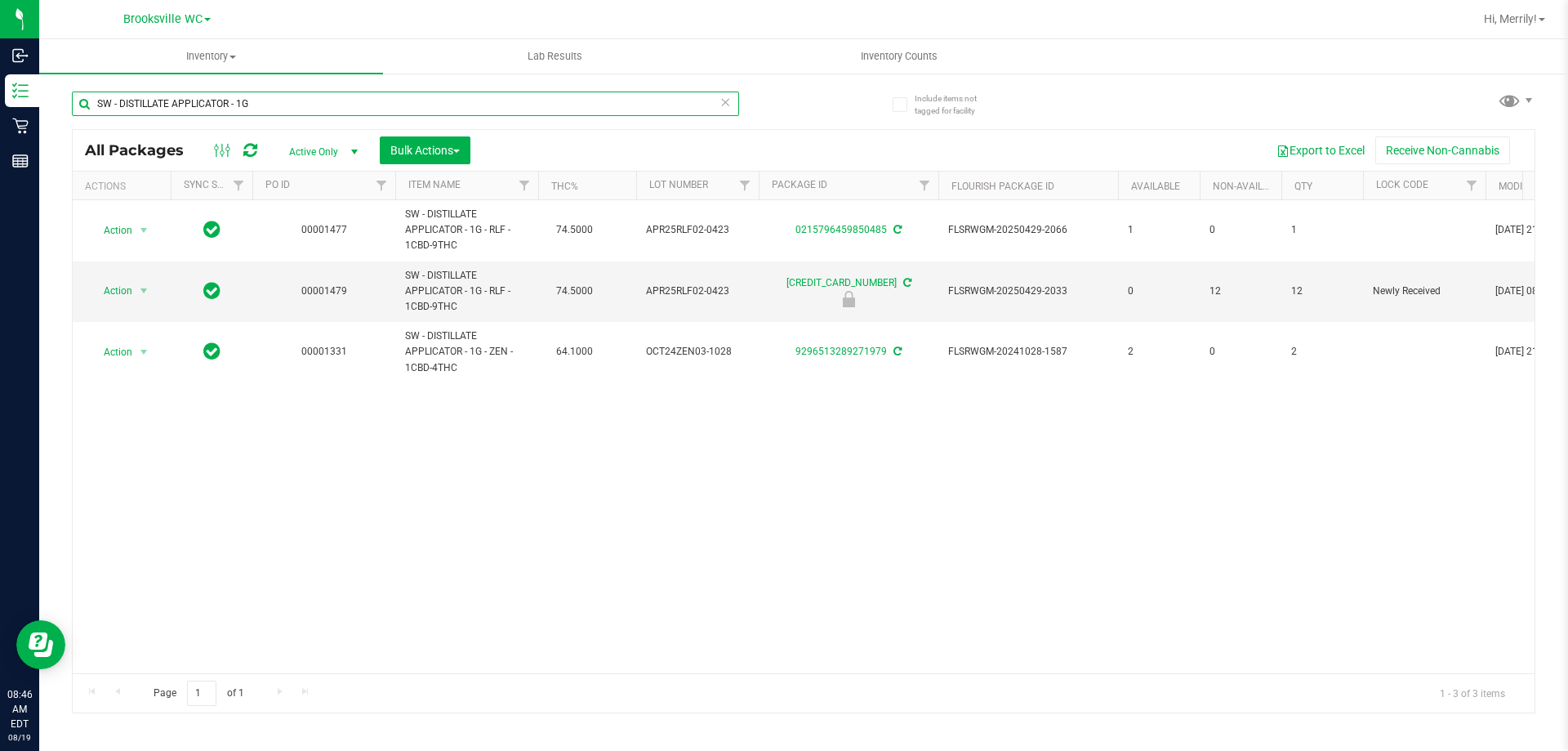
click at [267, 103] on input "SW - DISTILLATE APPLICATOR - 1G" at bounding box center [406, 104] width 668 height 24
click at [266, 103] on input "SW - DISTILLATE APPLICATOR - 1G" at bounding box center [406, 104] width 668 height 24
type input "S"
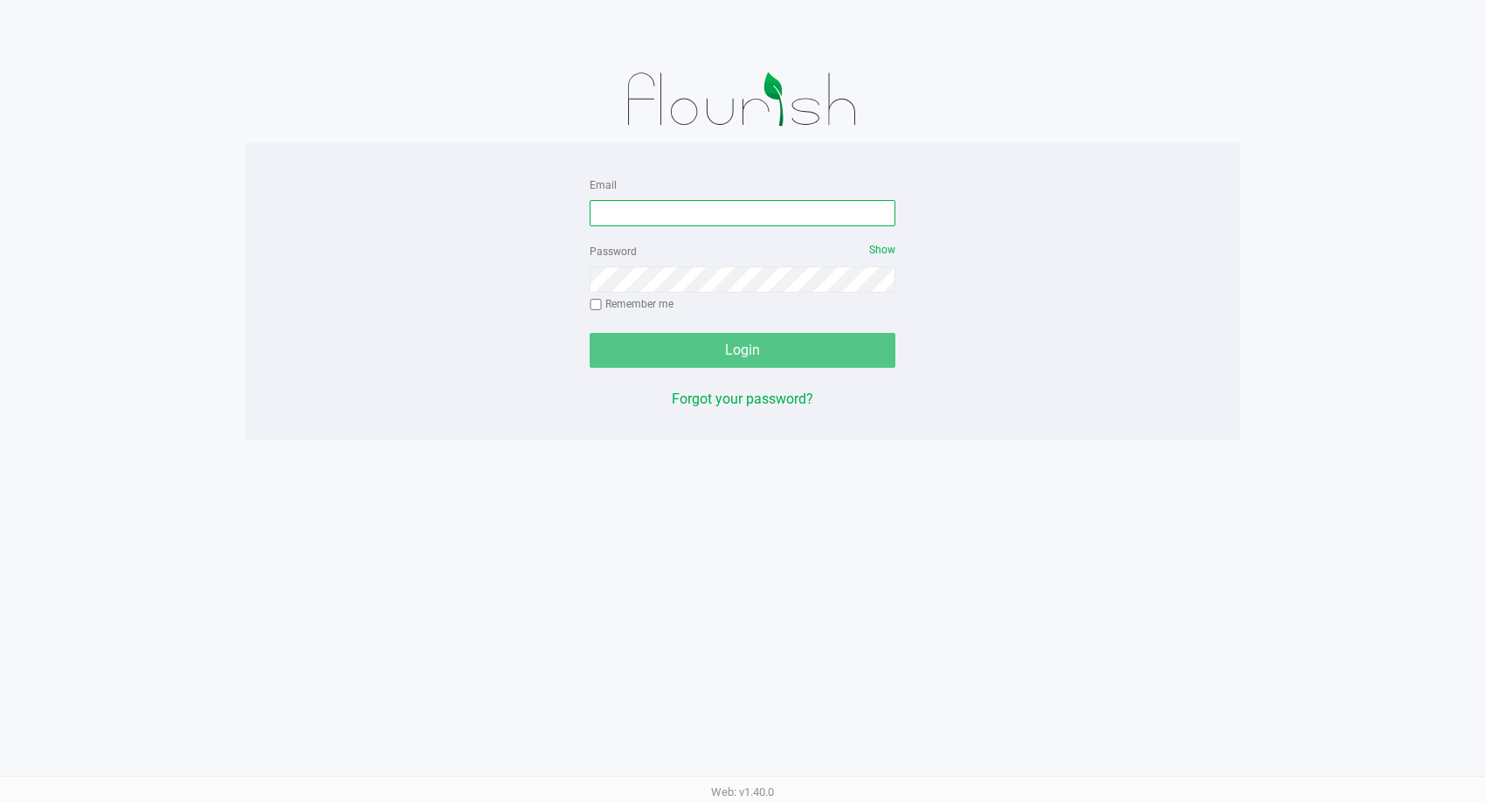
click at [650, 222] on input "Email" at bounding box center [743, 213] width 306 height 26
type input "[EMAIL_ADDRESS][DOMAIN_NAME]"
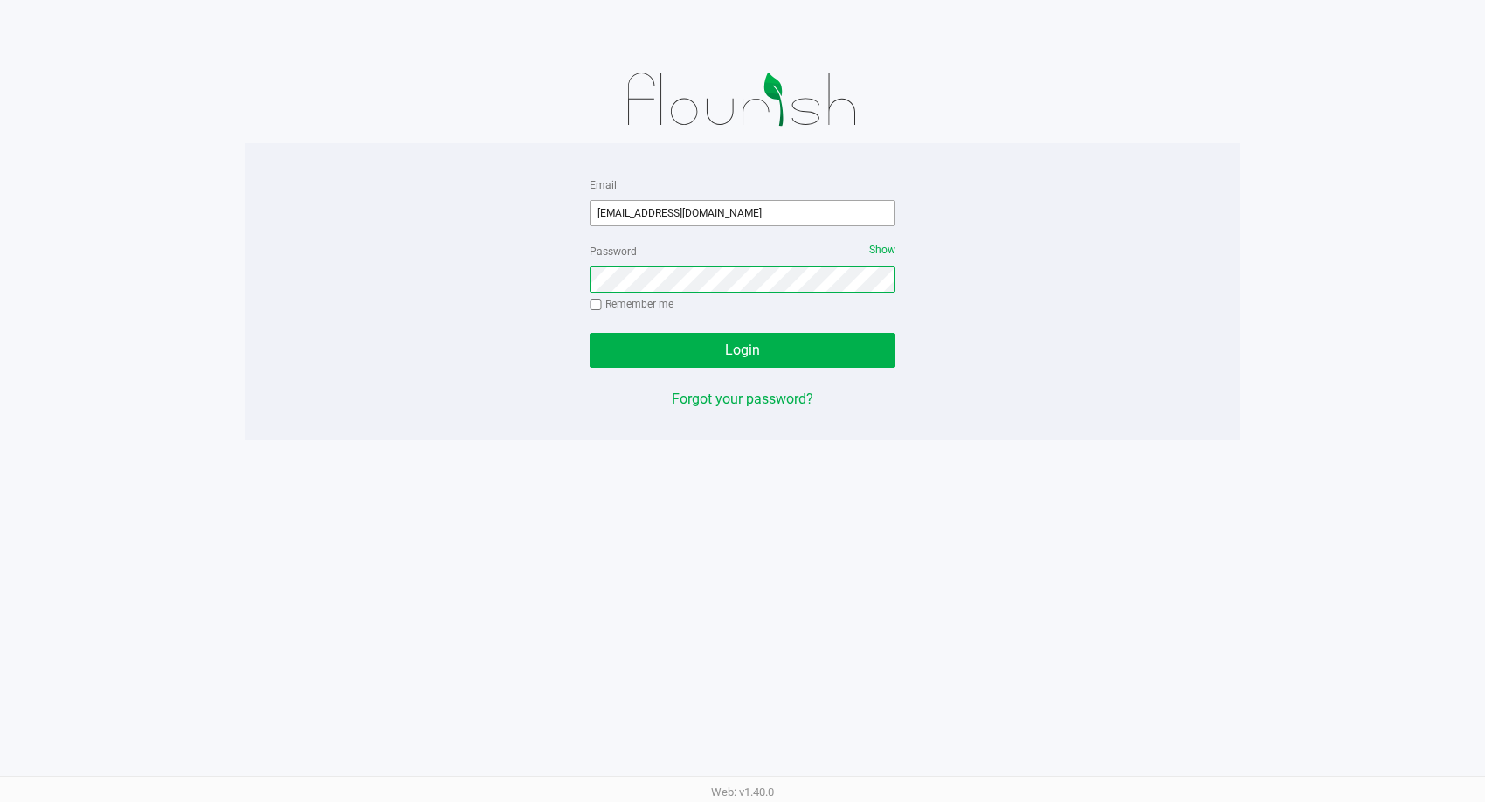
click at [590, 333] on button "Login" at bounding box center [743, 350] width 306 height 35
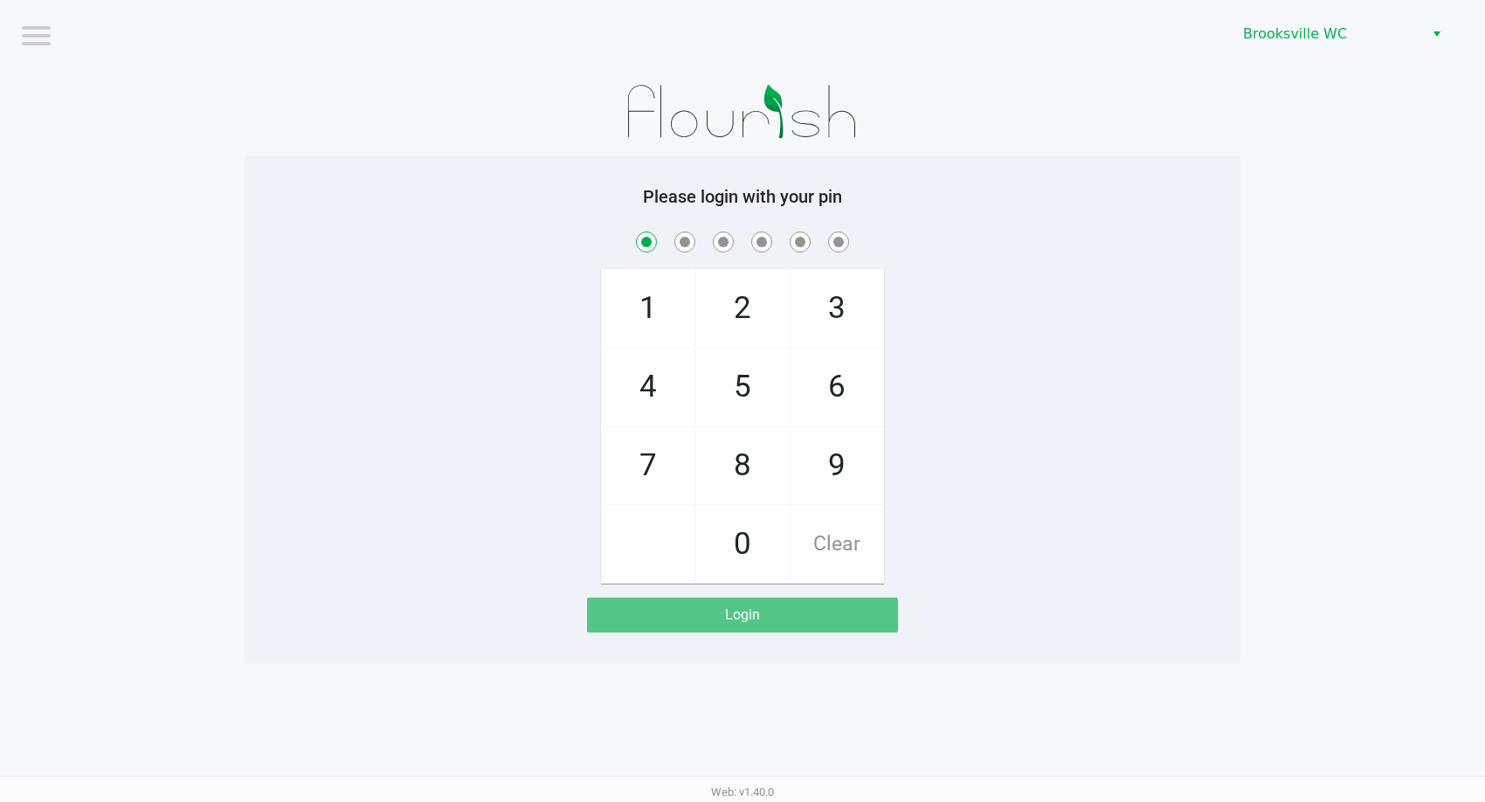
checkbox input "true"
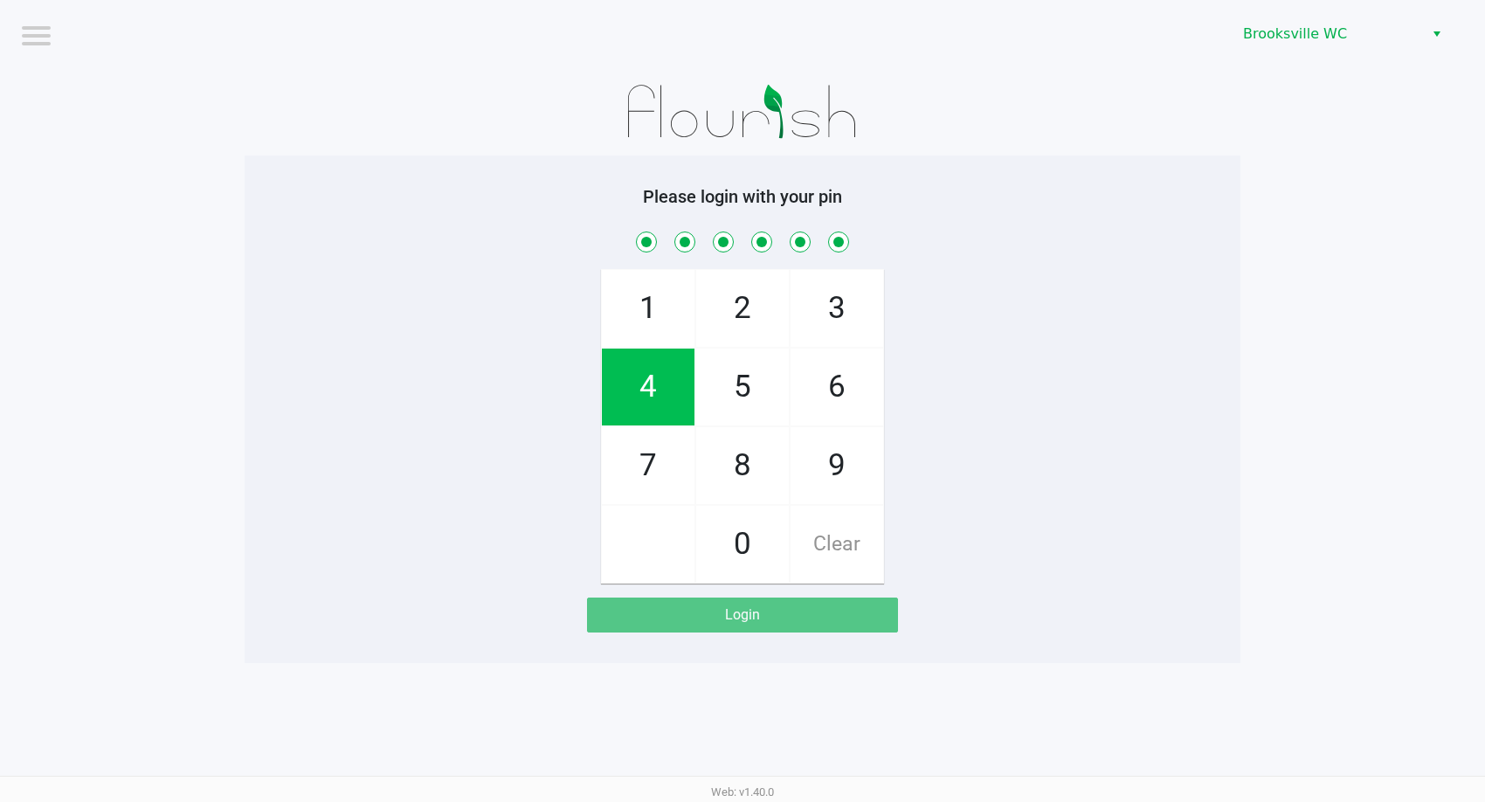
checkbox input "true"
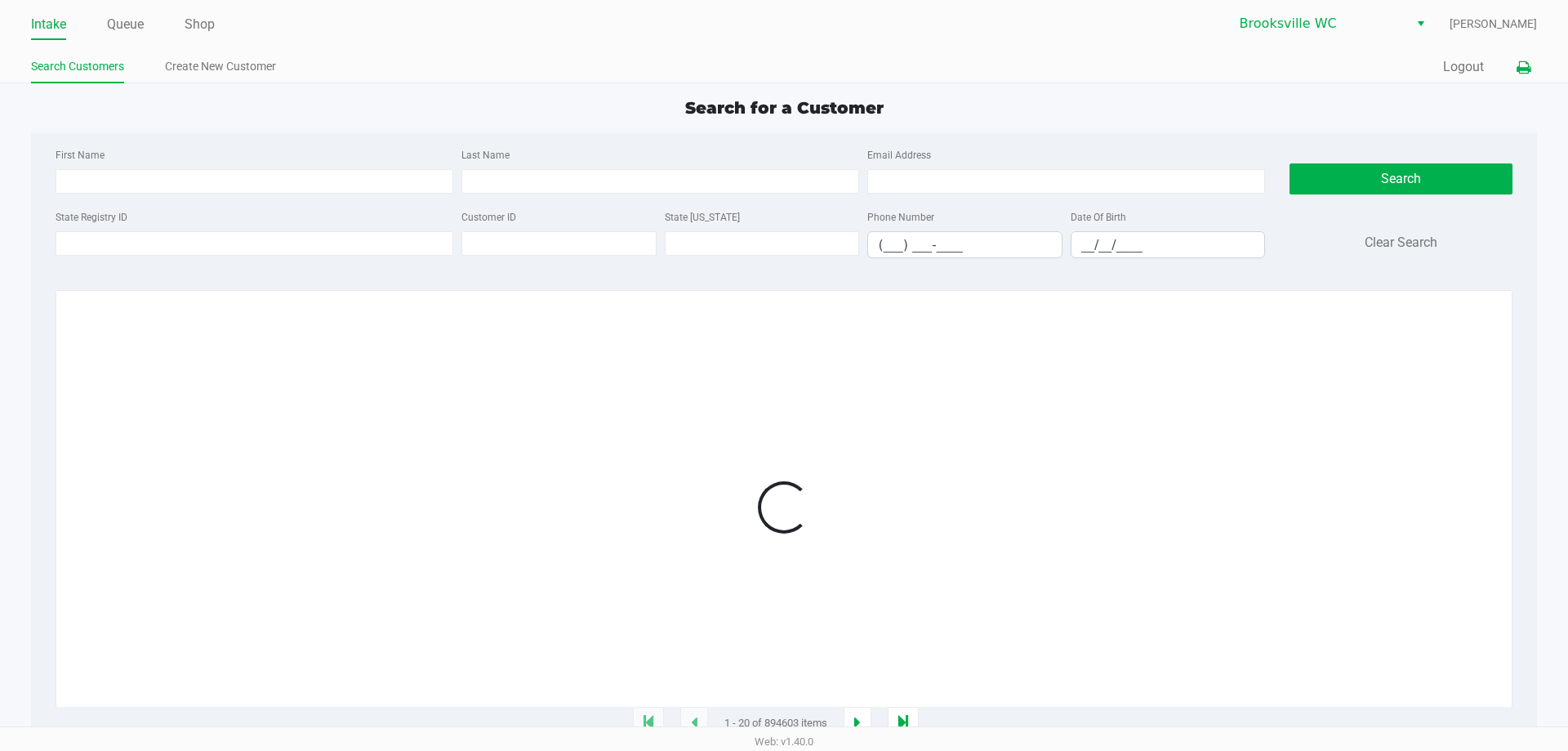
click at [1388, 71] on icon at bounding box center [1523, 67] width 14 height 11
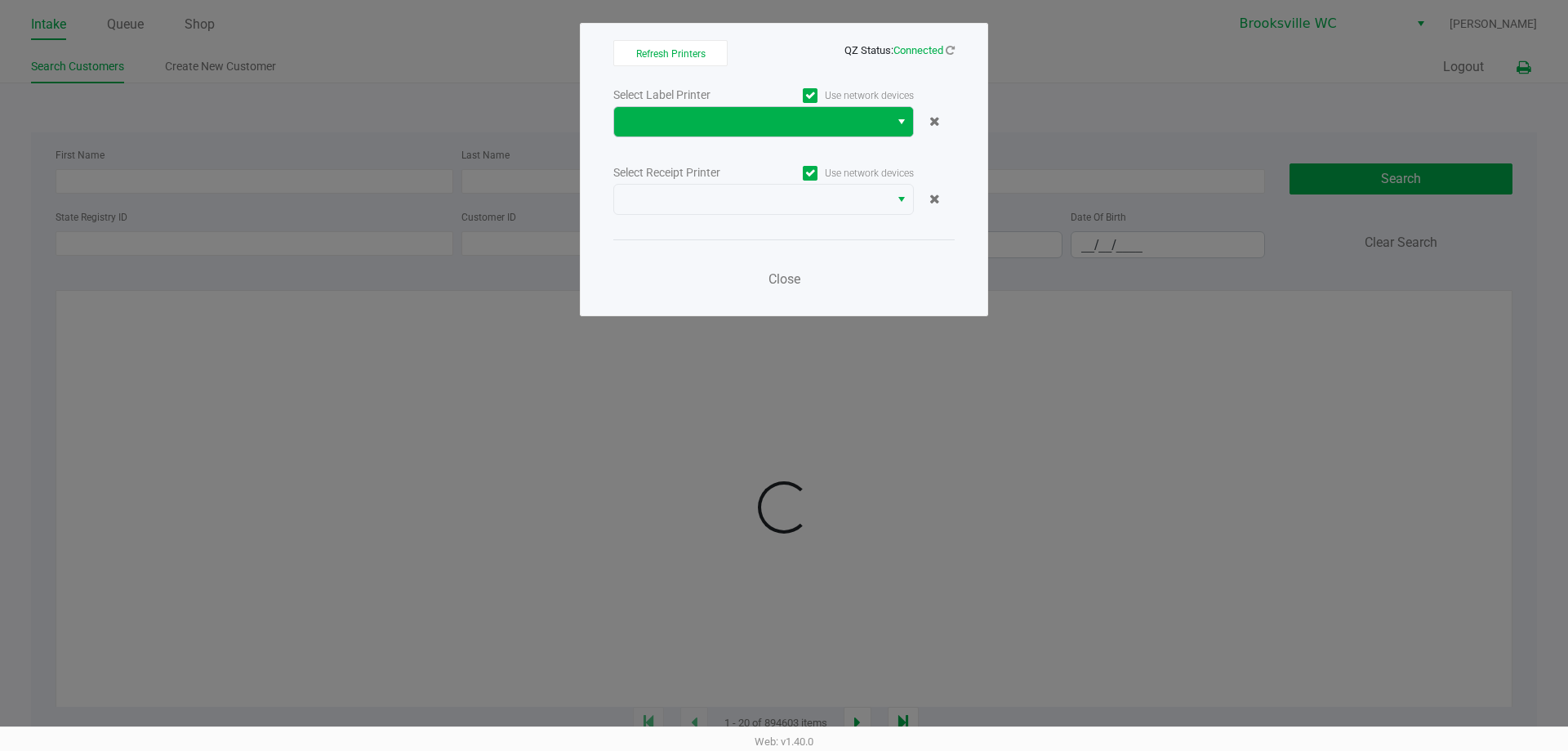
click at [911, 126] on button "Select" at bounding box center [900, 121] width 23 height 29
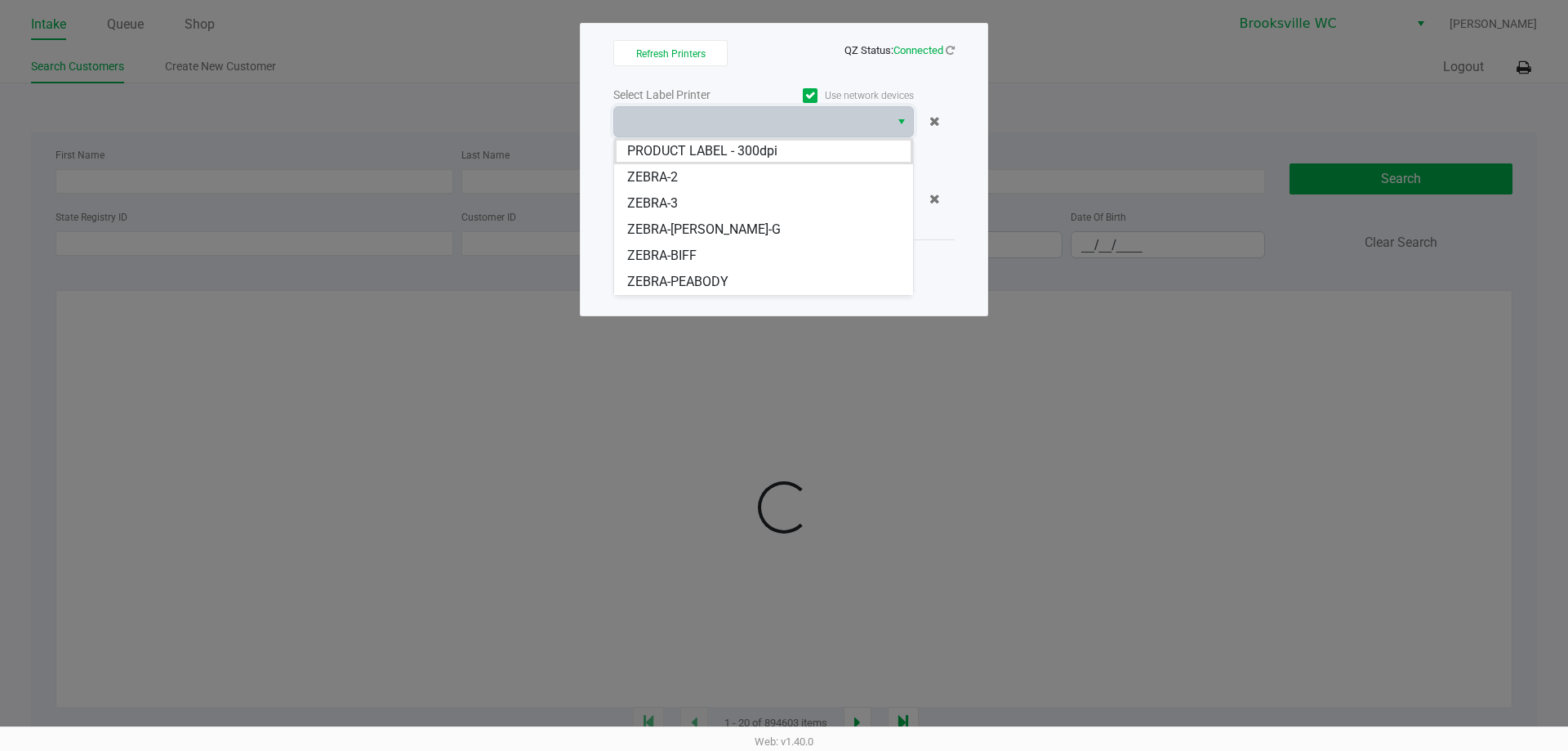
click at [712, 282] on span "ZEBRA-PEABODY" at bounding box center [678, 282] width 101 height 20
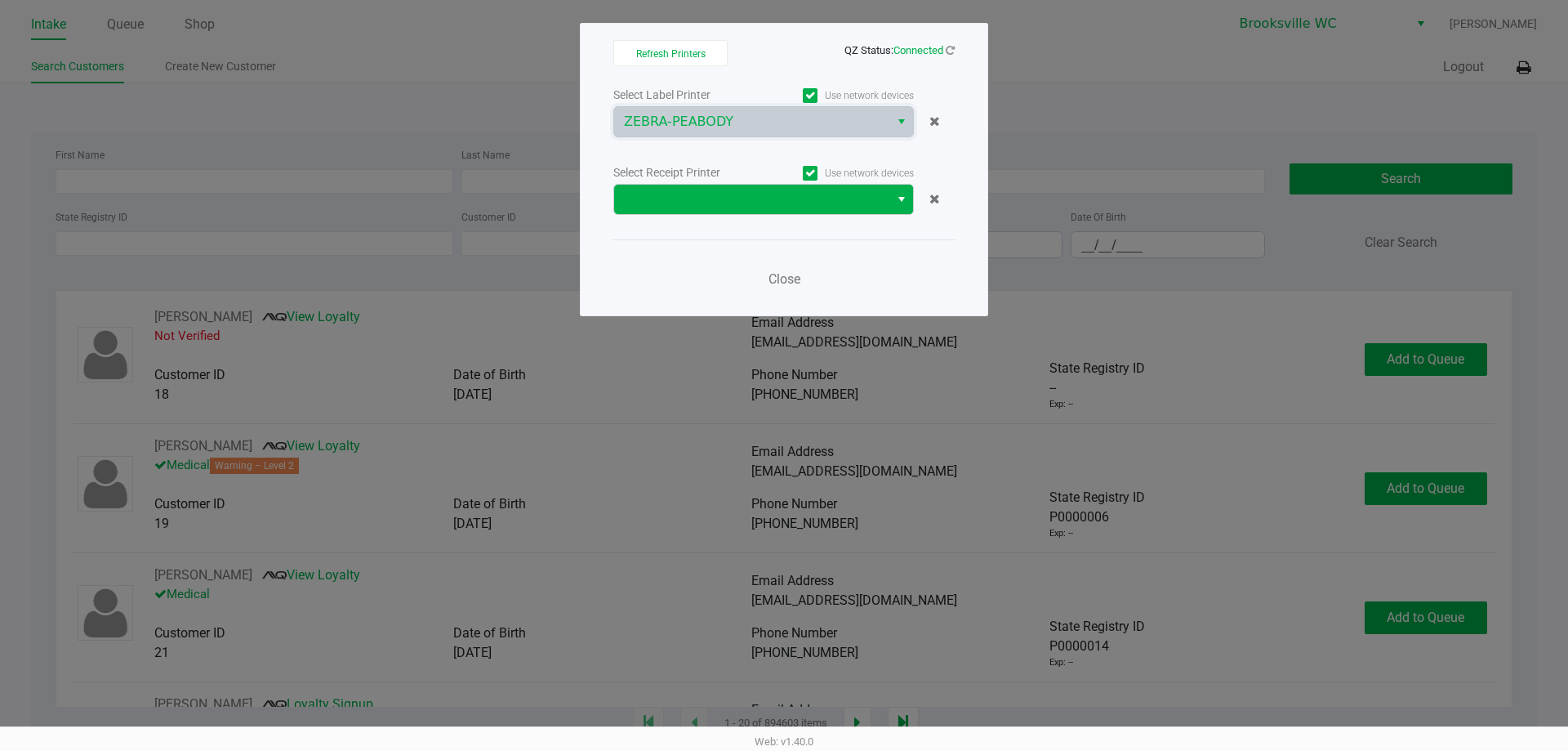
click at [905, 199] on span "Select" at bounding box center [901, 199] width 13 height 20
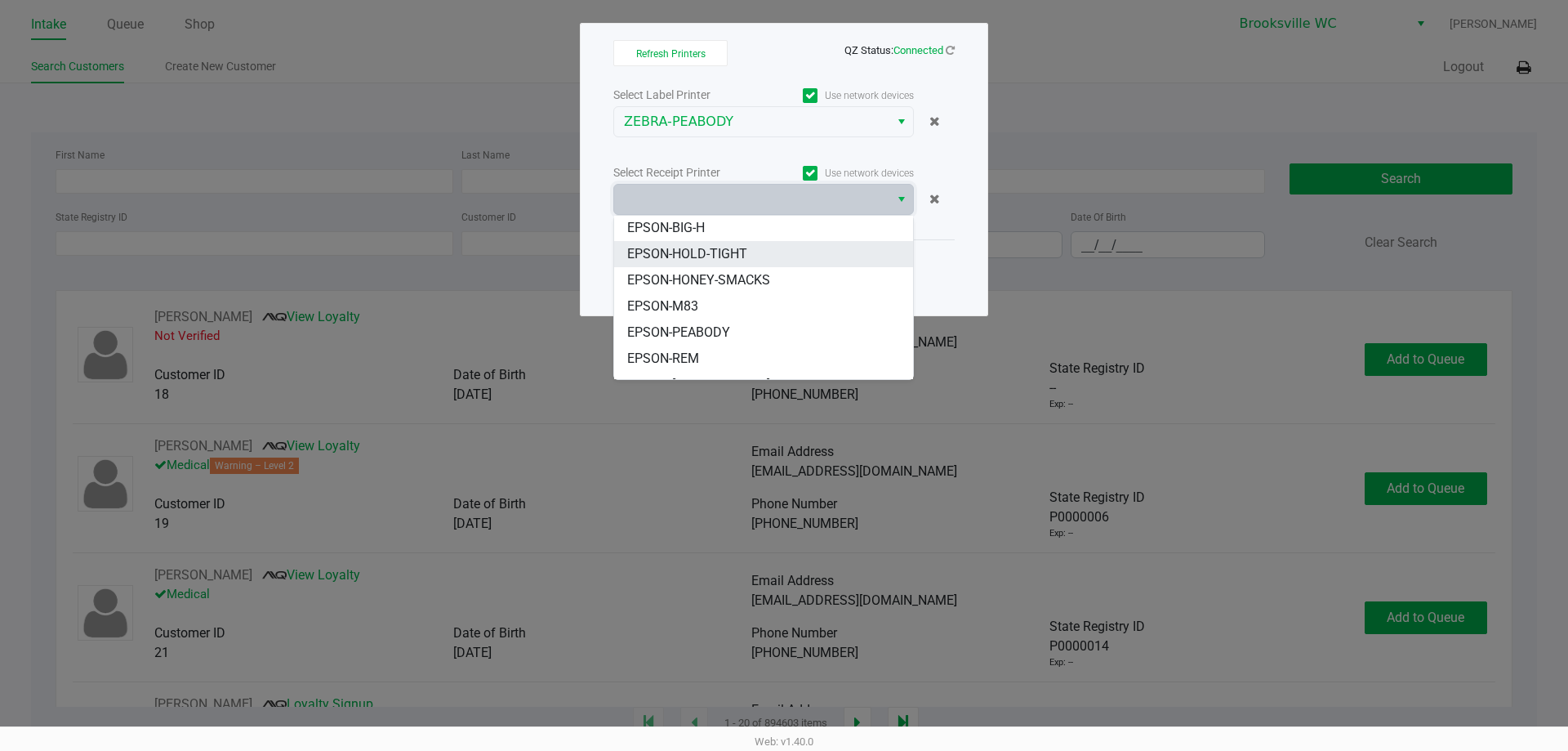
scroll to position [81, 0]
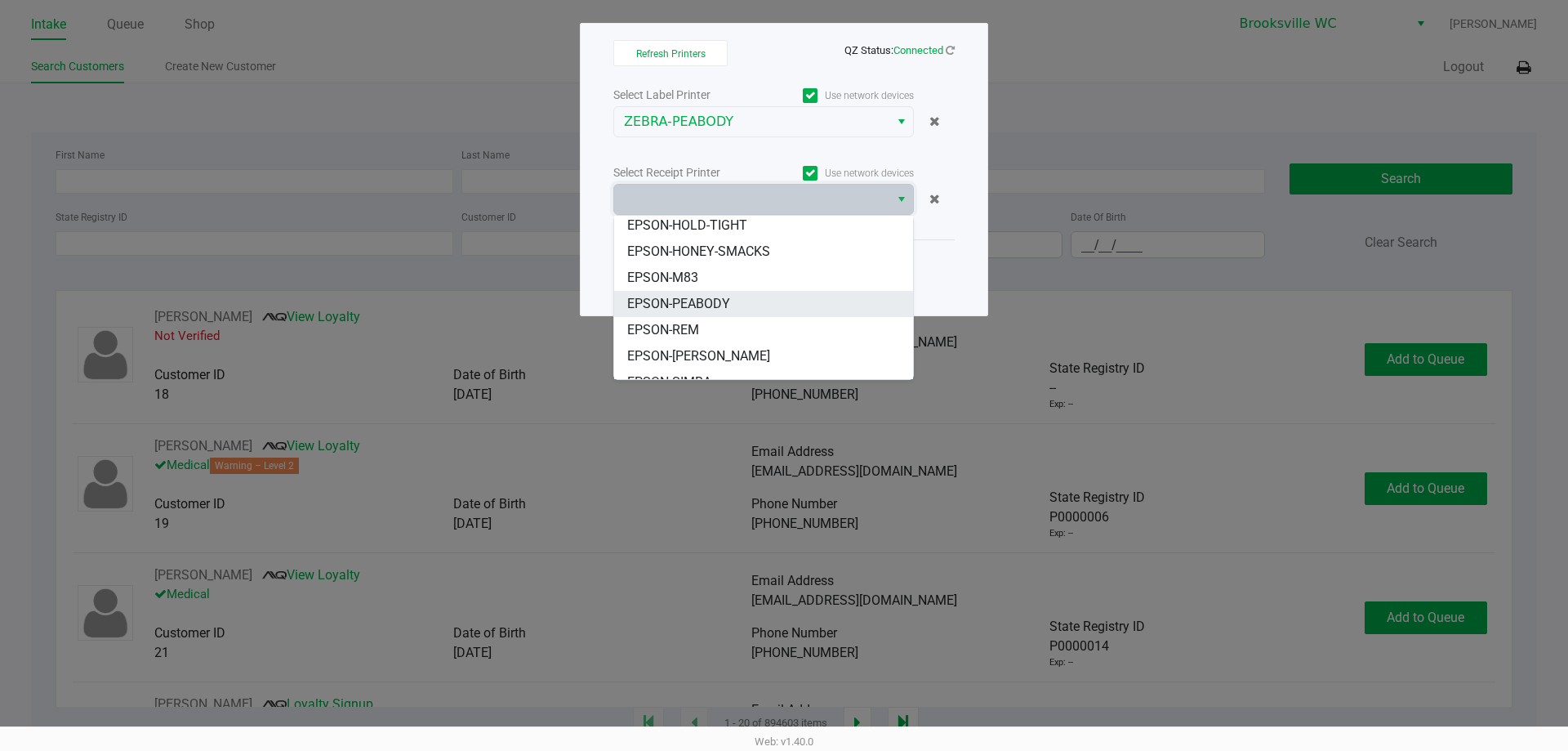
click at [703, 295] on span "EPSON-PEABODY" at bounding box center [679, 304] width 103 height 20
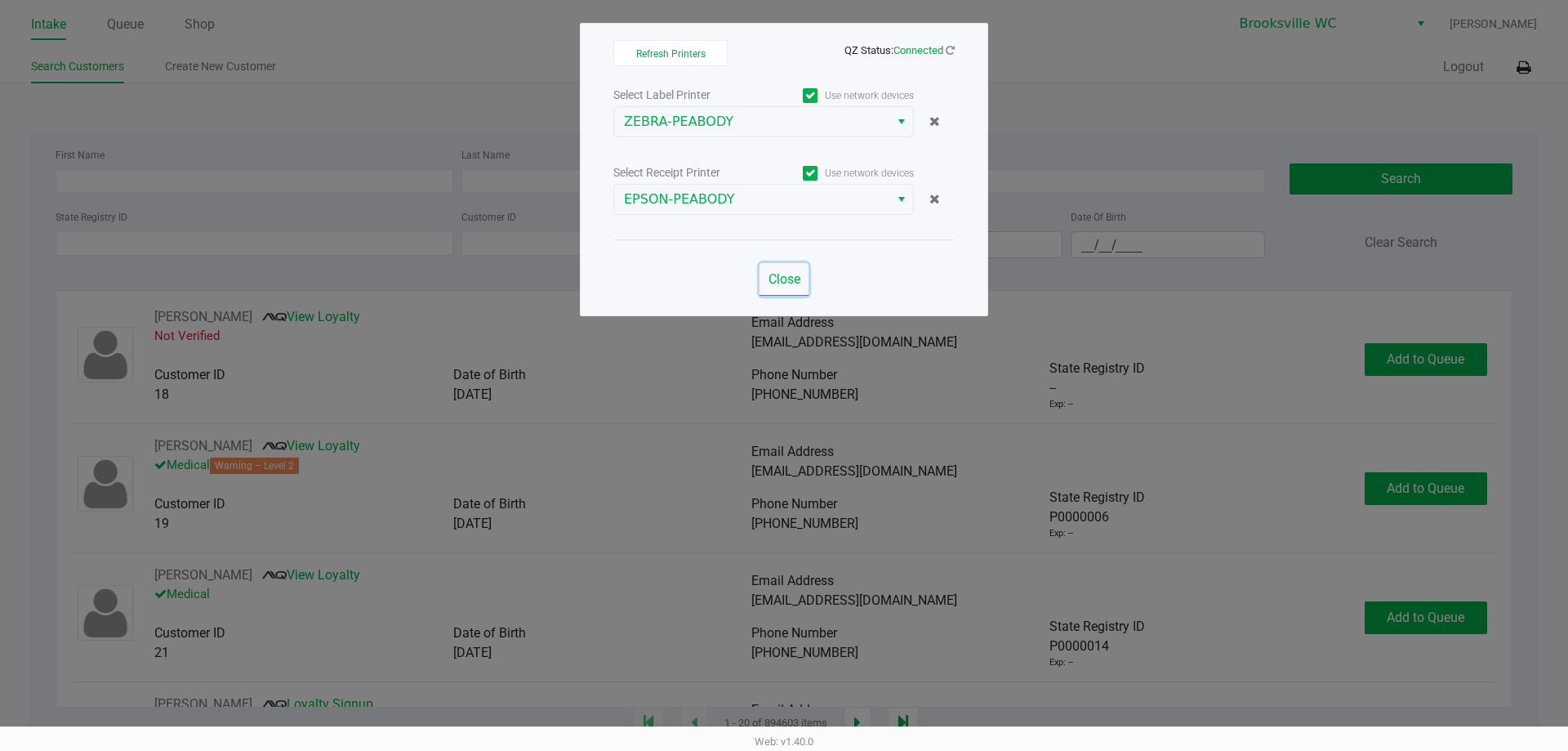
click at [792, 272] on span "Close" at bounding box center [784, 279] width 32 height 16
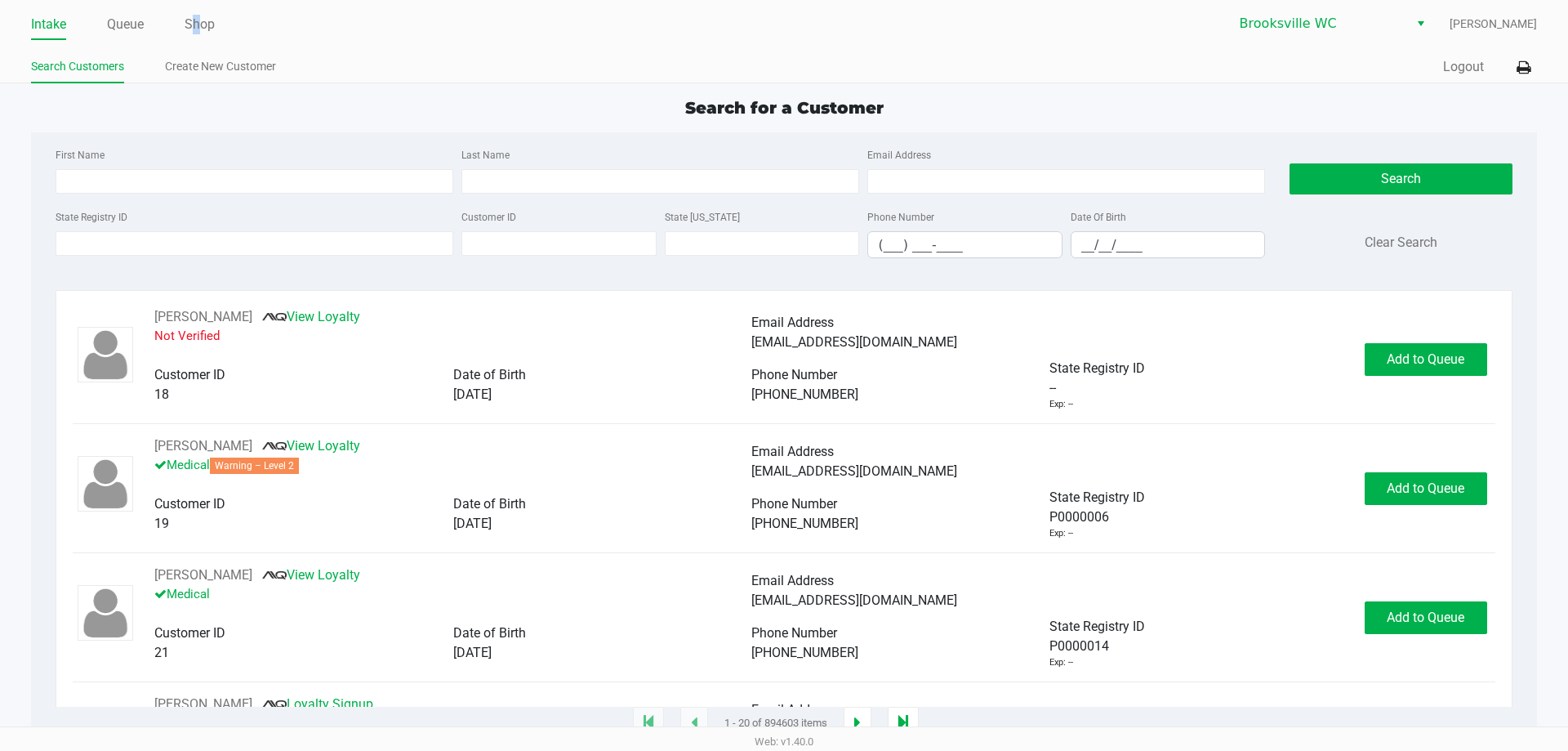
drag, startPoint x: 197, startPoint y: 23, endPoint x: 224, endPoint y: 29, distance: 27.7
click at [201, 24] on link "Shop" at bounding box center [199, 24] width 30 height 22
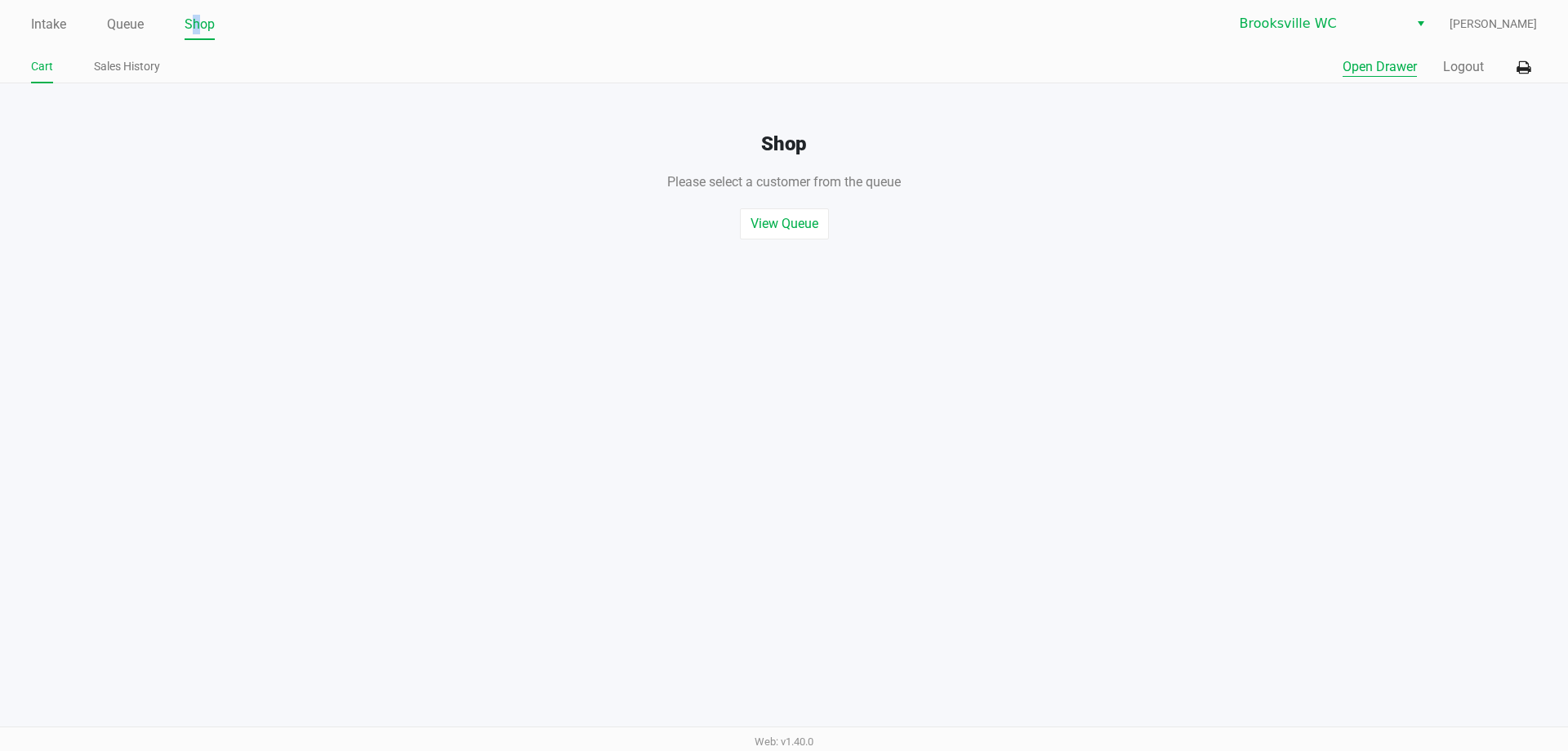
click at [1349, 73] on button "Open Drawer" at bounding box center [1379, 66] width 74 height 20
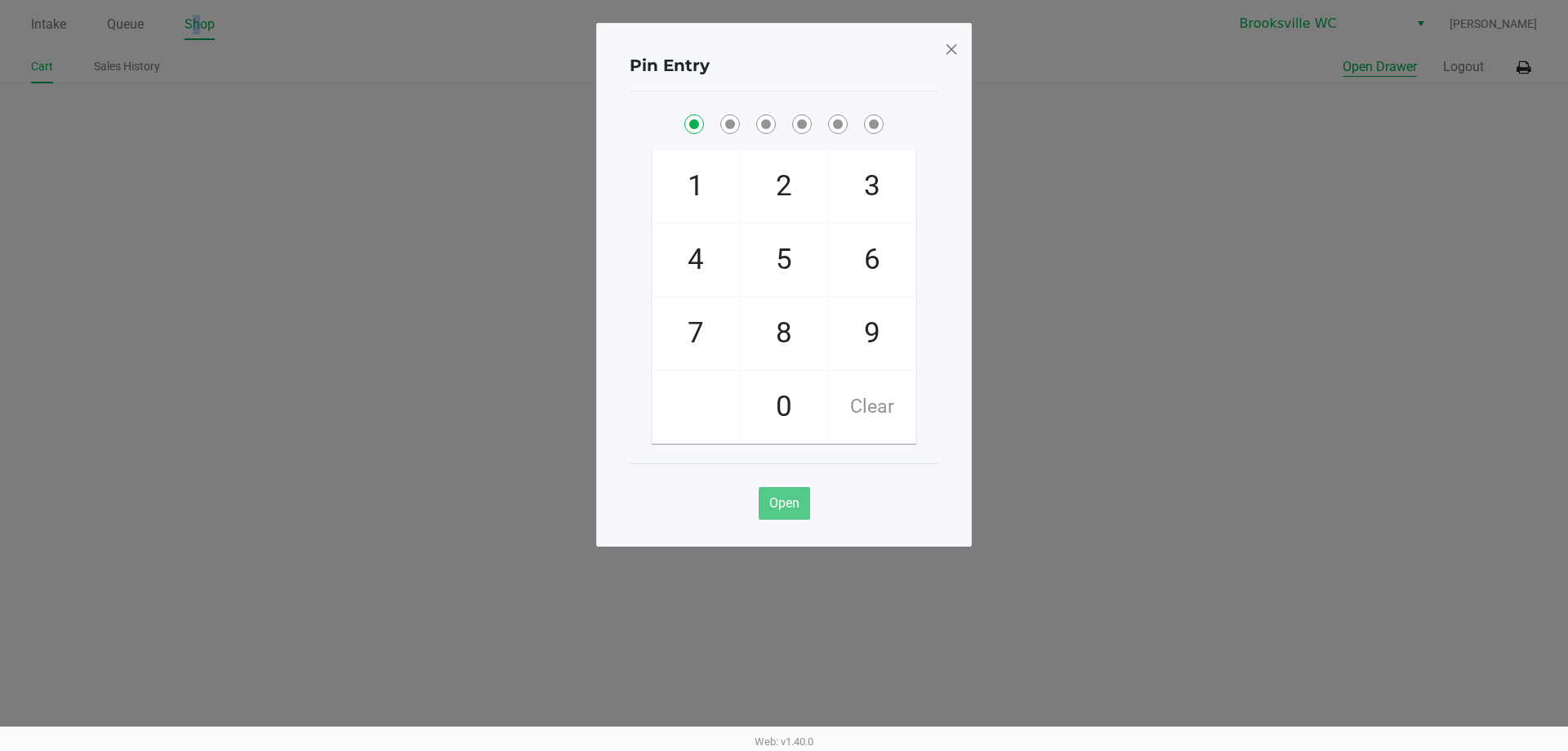
checkbox input "true"
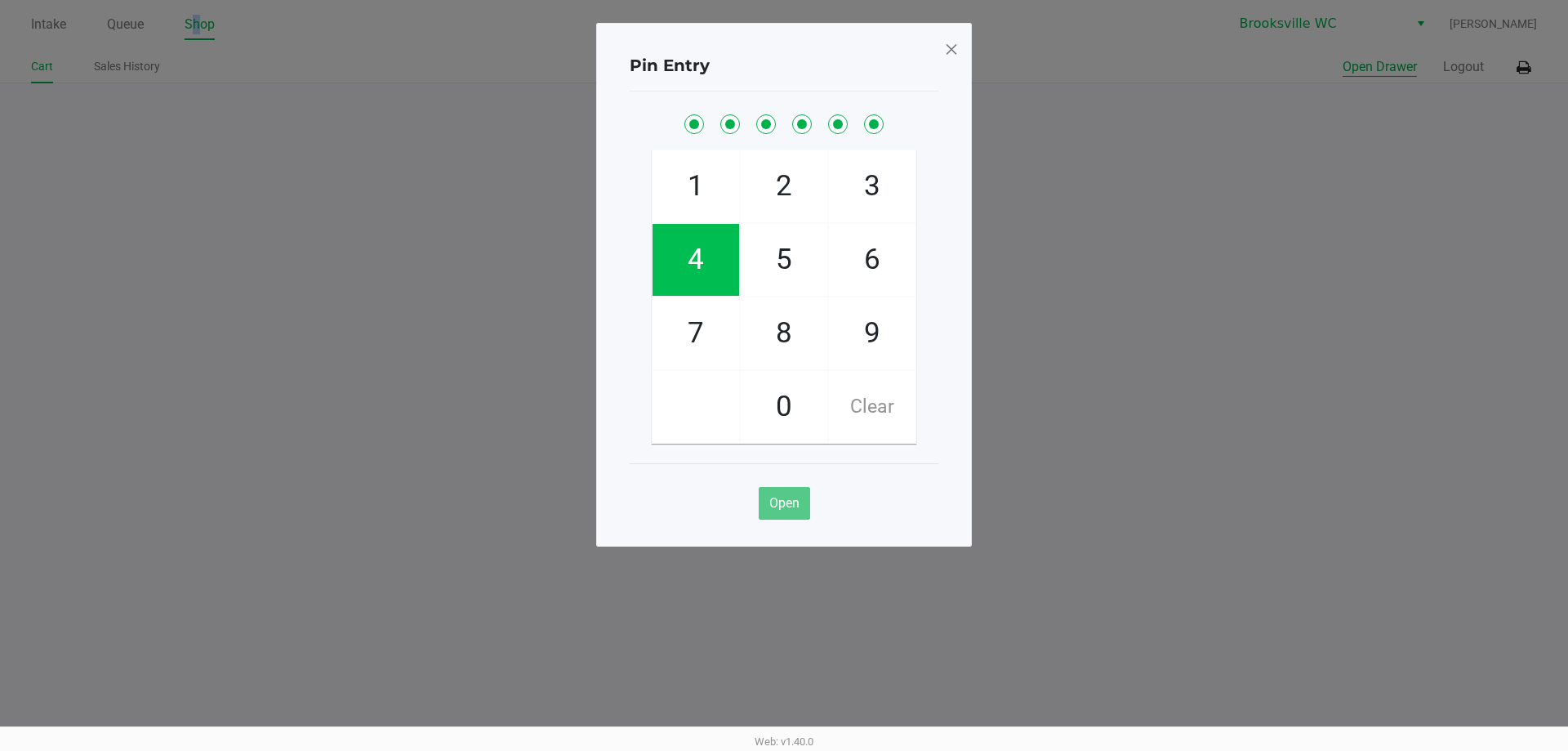
checkbox input "true"
